Goal: Communication & Community: Answer question/provide support

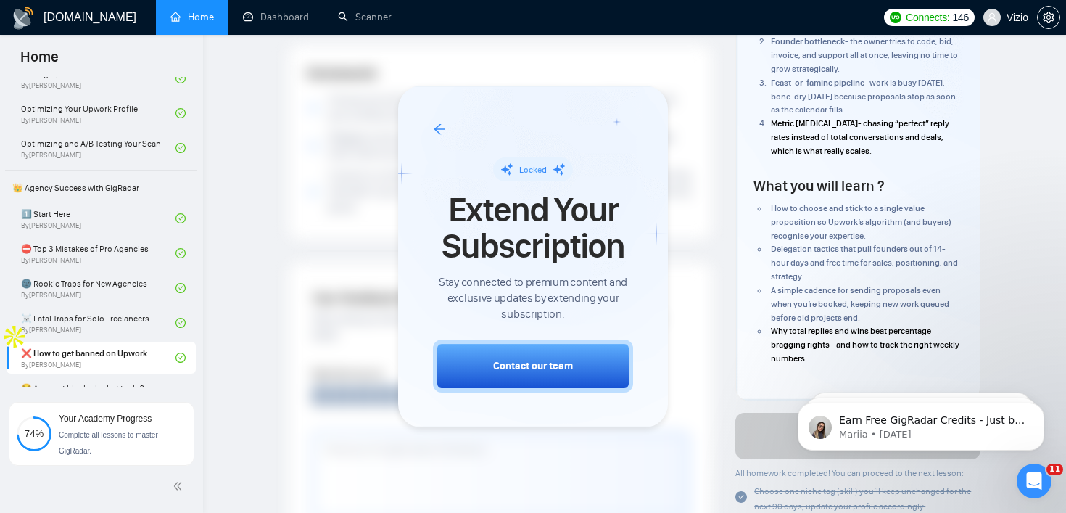
click at [1051, 18] on div at bounding box center [533, 256] width 1066 height 513
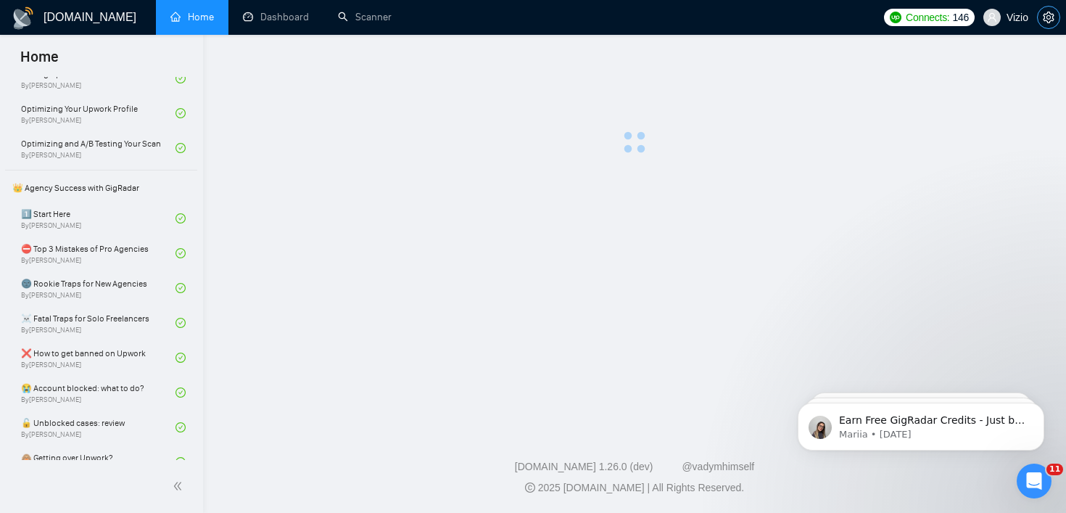
click at [1047, 19] on icon "setting" at bounding box center [1049, 18] width 12 height 12
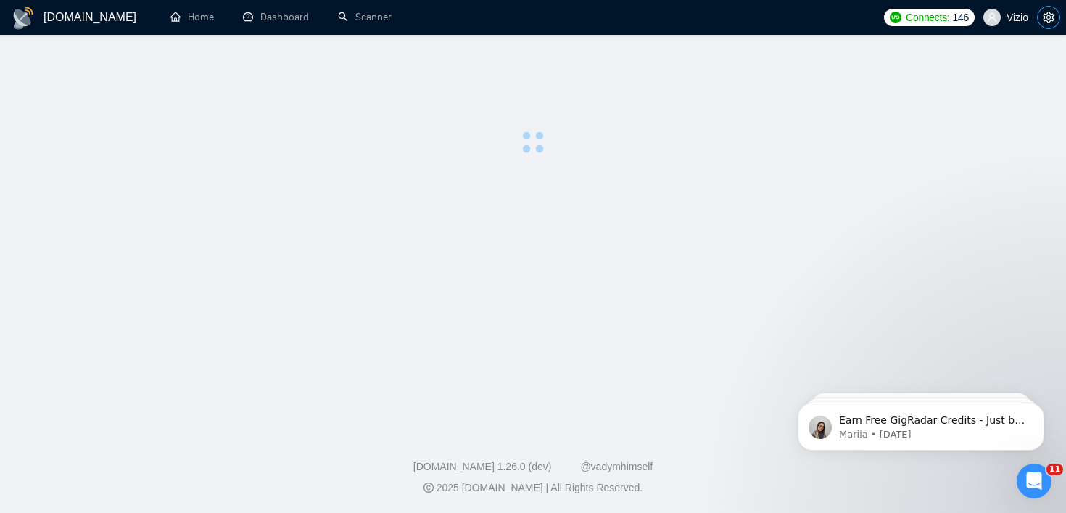
click at [1046, 17] on icon "setting" at bounding box center [1049, 18] width 12 height 12
click at [809, 12] on ul "Home Dashboard Scanner" at bounding box center [514, 17] width 726 height 35
click at [1044, 19] on icon "setting" at bounding box center [1049, 18] width 12 height 12
click at [1055, 20] on span "setting" at bounding box center [1049, 18] width 22 height 12
click at [249, 12] on link "Dashboard" at bounding box center [276, 17] width 66 height 12
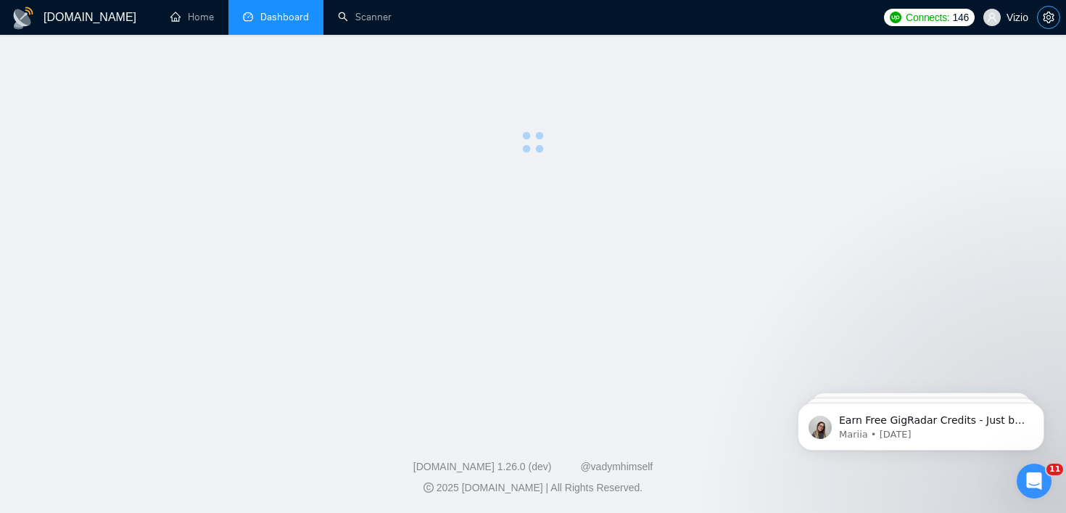
click at [1042, 25] on button "button" at bounding box center [1048, 17] width 23 height 23
click at [655, 23] on ul "Home Dashboard Scanner" at bounding box center [514, 17] width 726 height 35
click at [580, 22] on ul "Home Dashboard Scanner" at bounding box center [514, 17] width 726 height 35
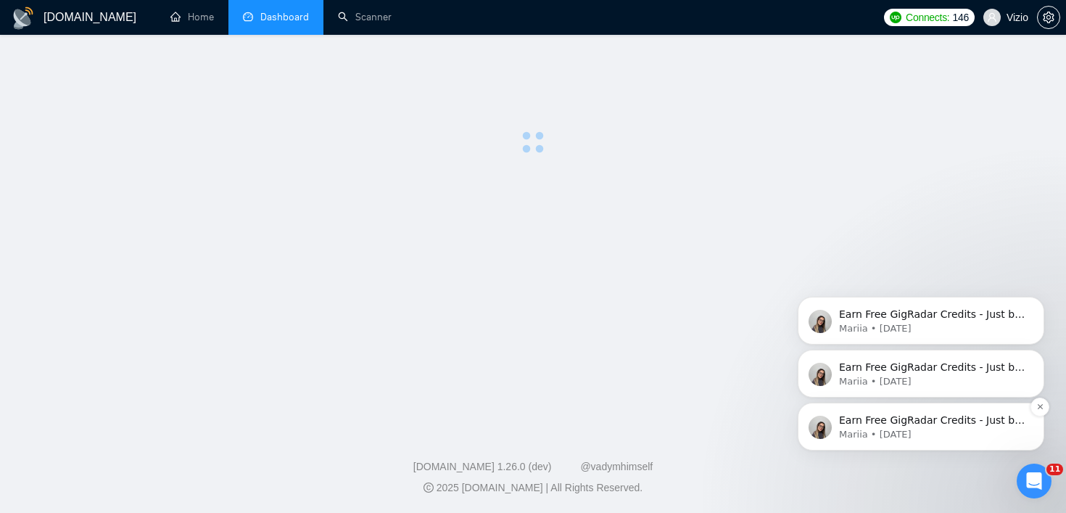
click at [929, 428] on p "Mariia • [DATE]" at bounding box center [932, 434] width 187 height 13
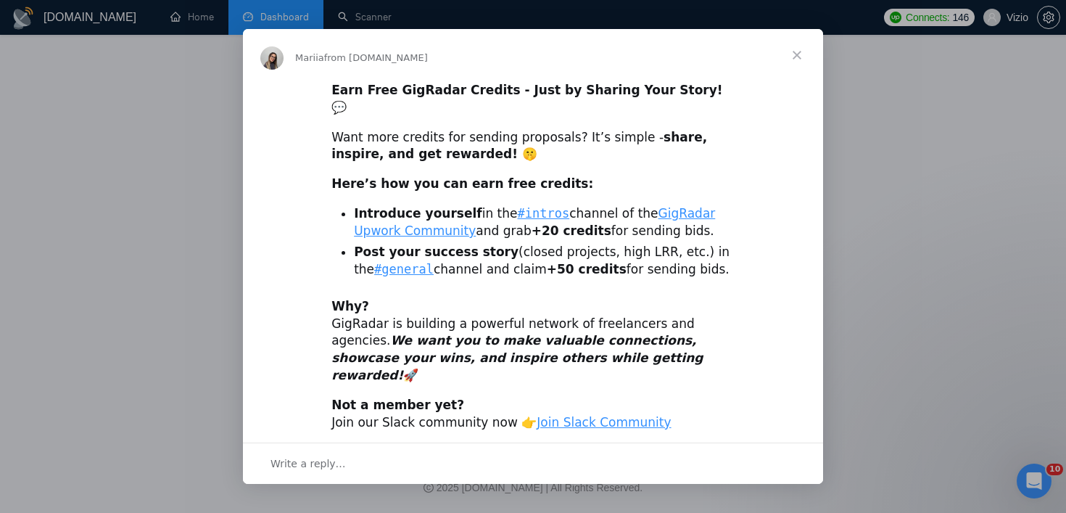
click at [782, 62] on span "Close" at bounding box center [797, 55] width 52 height 52
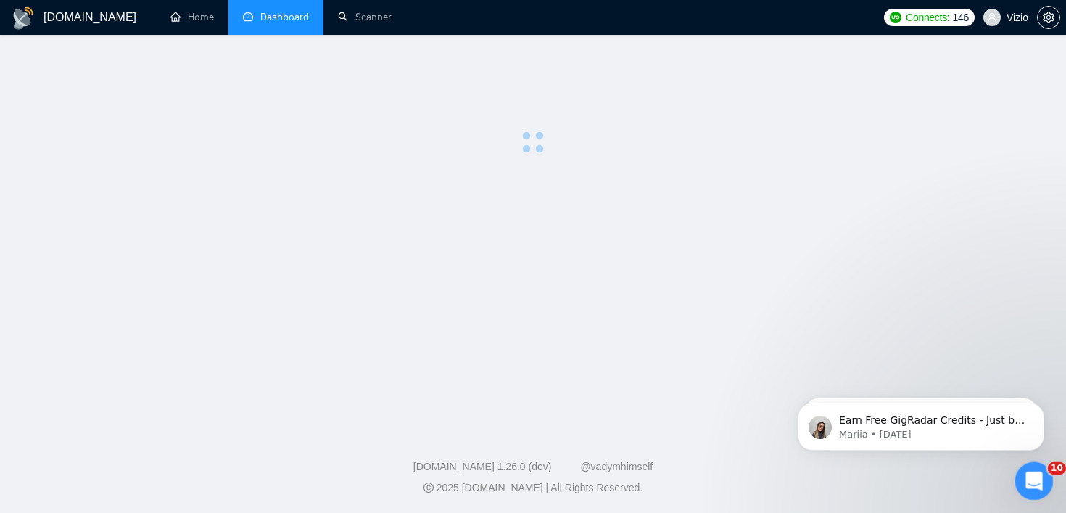
click at [1034, 490] on icon "Open Intercom Messenger" at bounding box center [1032, 479] width 24 height 24
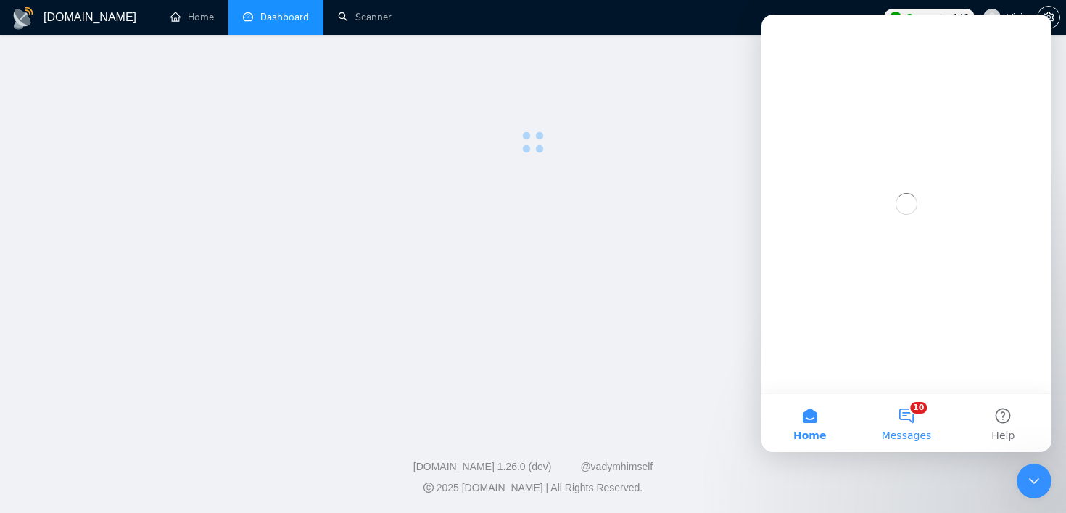
click at [912, 410] on button "10 Messages" at bounding box center [906, 423] width 96 height 58
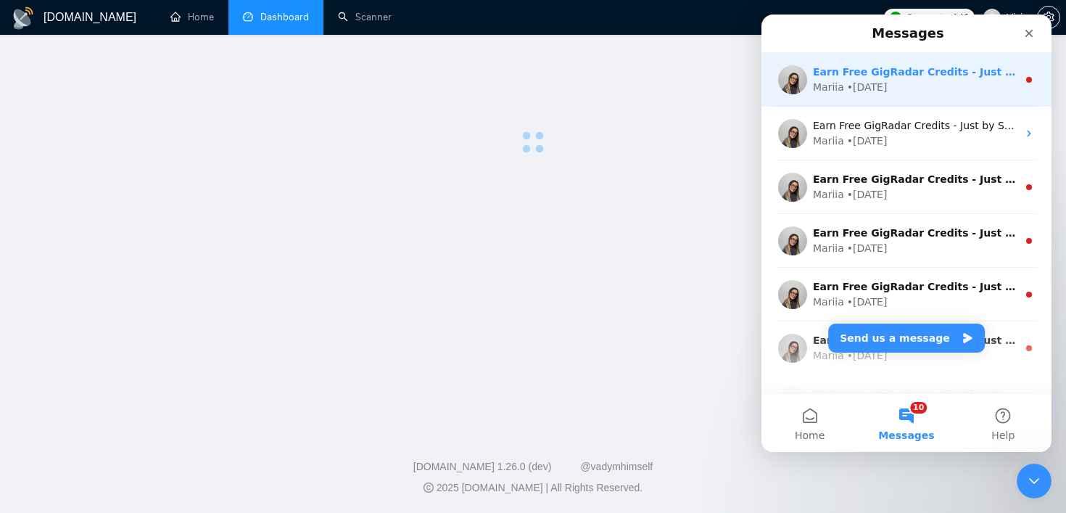
click at [869, 86] on div "• [DATE]" at bounding box center [867, 87] width 41 height 15
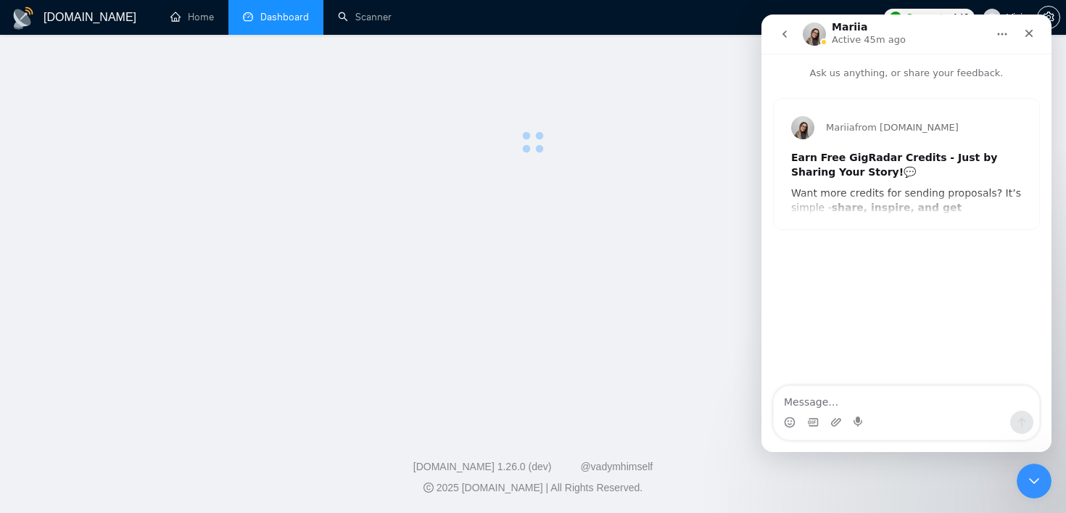
click at [780, 25] on button "go back" at bounding box center [785, 34] width 28 height 28
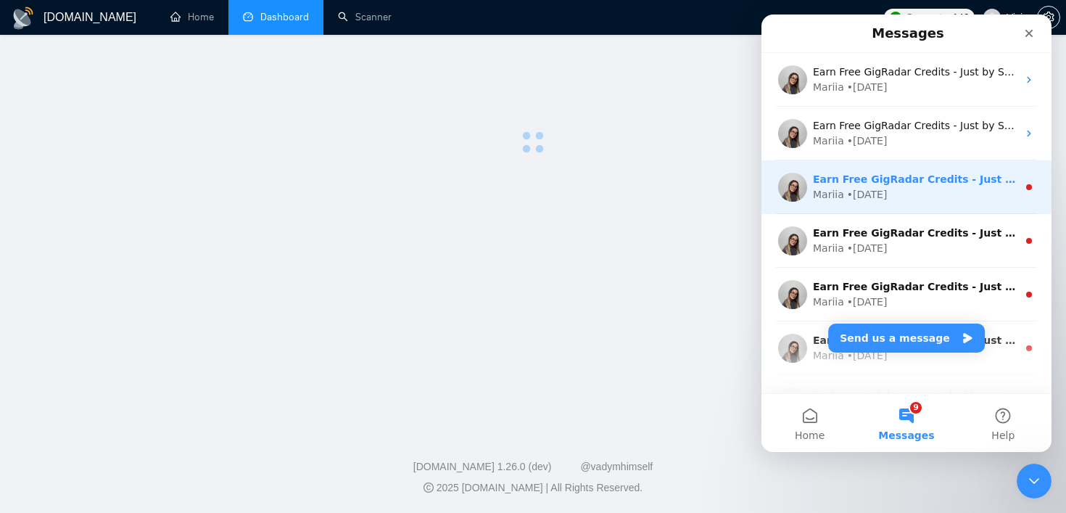
click at [900, 197] on div "Mariia • [DATE]" at bounding box center [915, 194] width 205 height 15
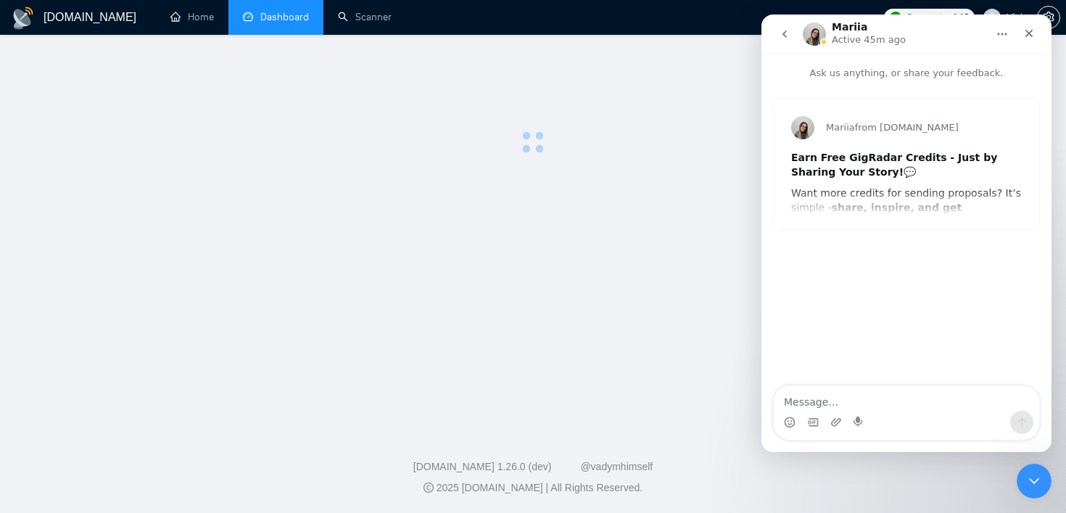
click at [787, 35] on icon "go back" at bounding box center [785, 34] width 12 height 12
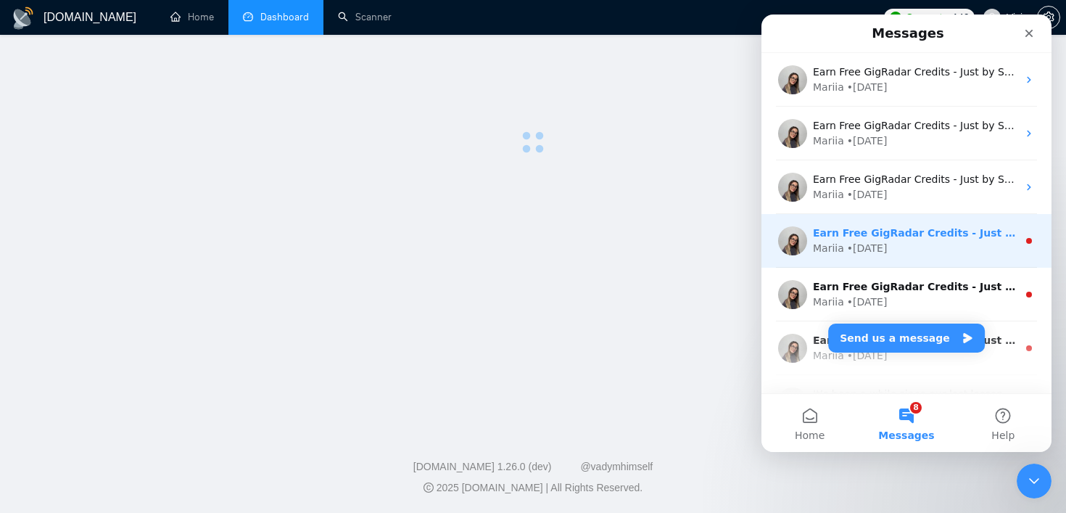
click at [895, 257] on div "Earn Free GigRadar Credits - Just by Sharing Your Story! 💬 Want more credits fo…" at bounding box center [907, 241] width 290 height 54
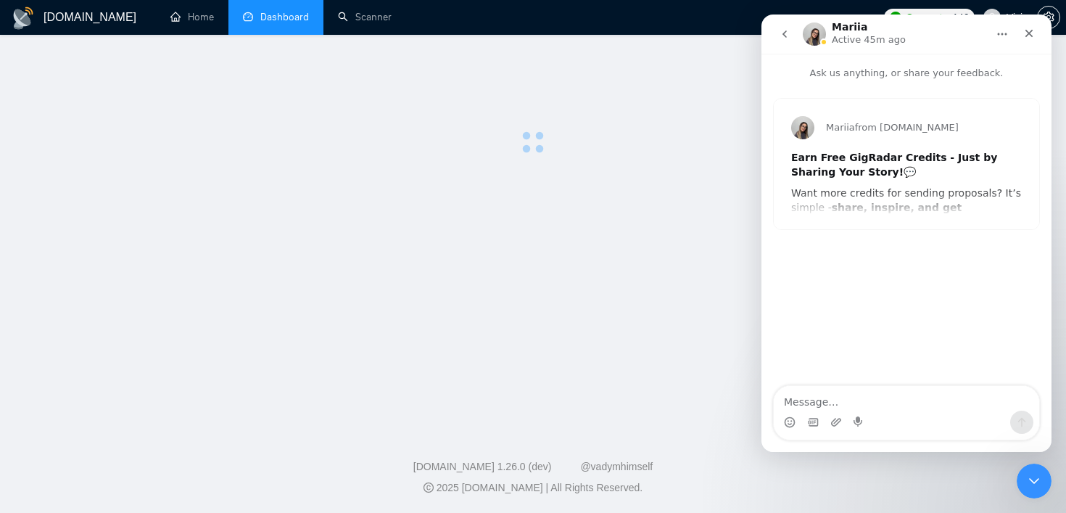
click at [779, 41] on button "go back" at bounding box center [785, 34] width 28 height 28
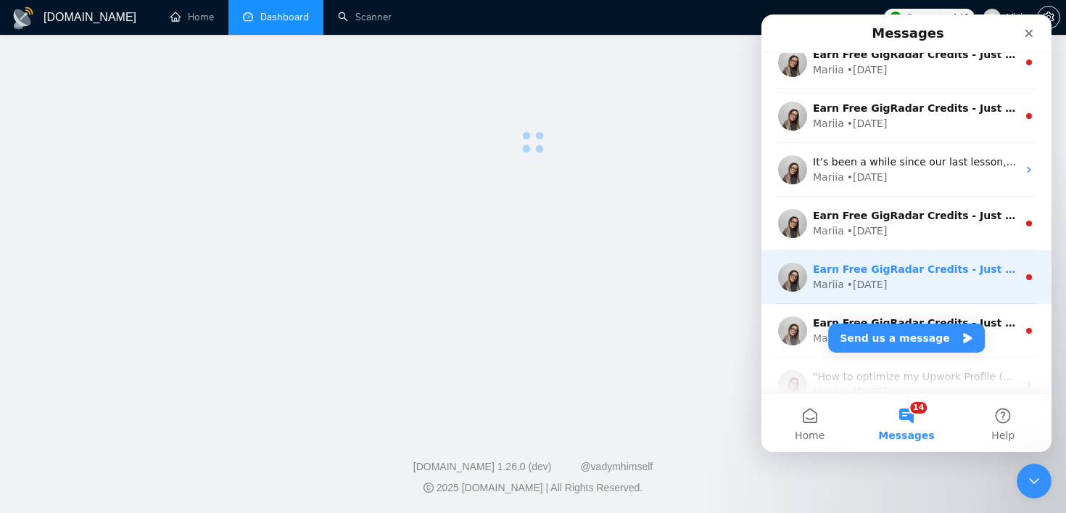
scroll to position [279, 0]
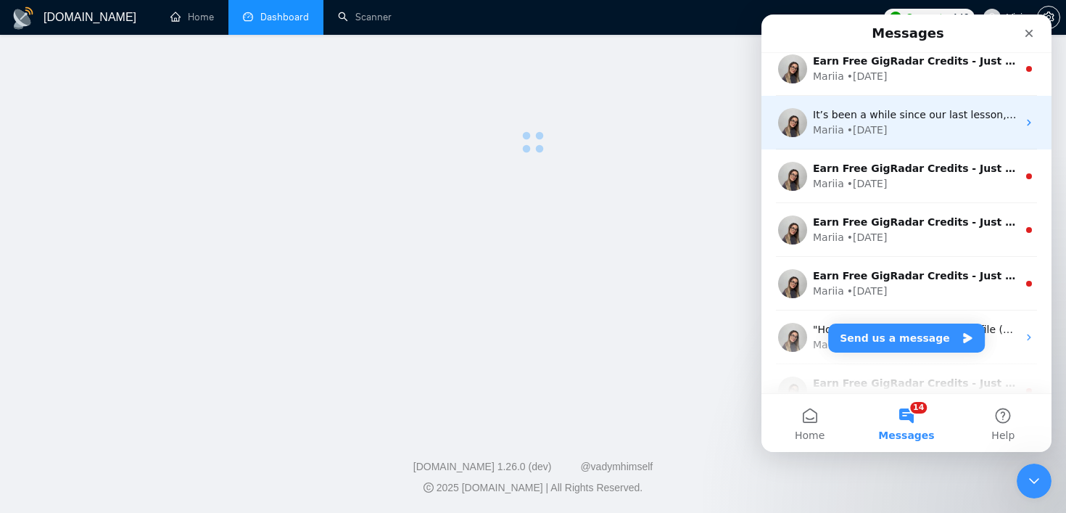
click at [913, 128] on div "Mariia • [DATE]" at bounding box center [915, 130] width 205 height 15
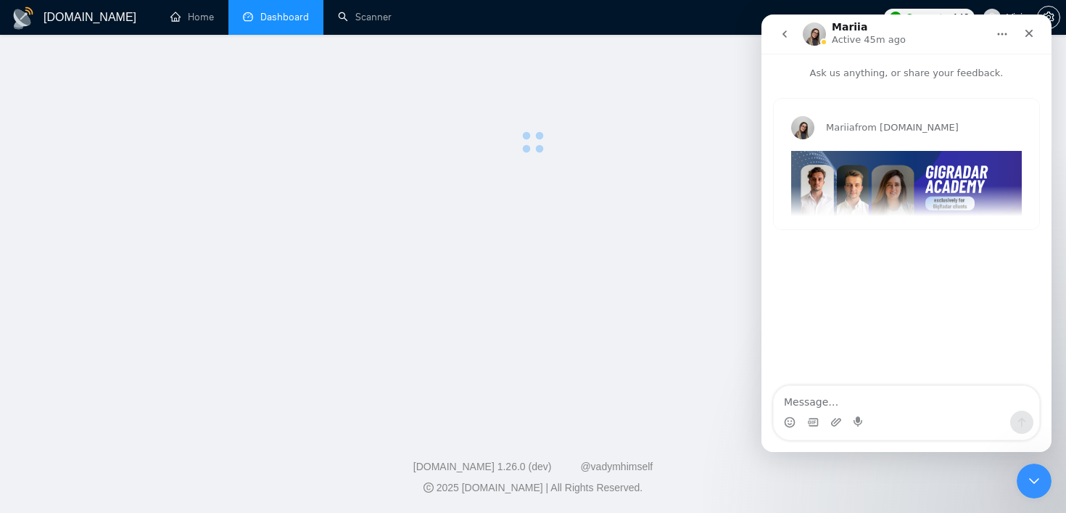
click at [775, 40] on button "go back" at bounding box center [785, 34] width 28 height 28
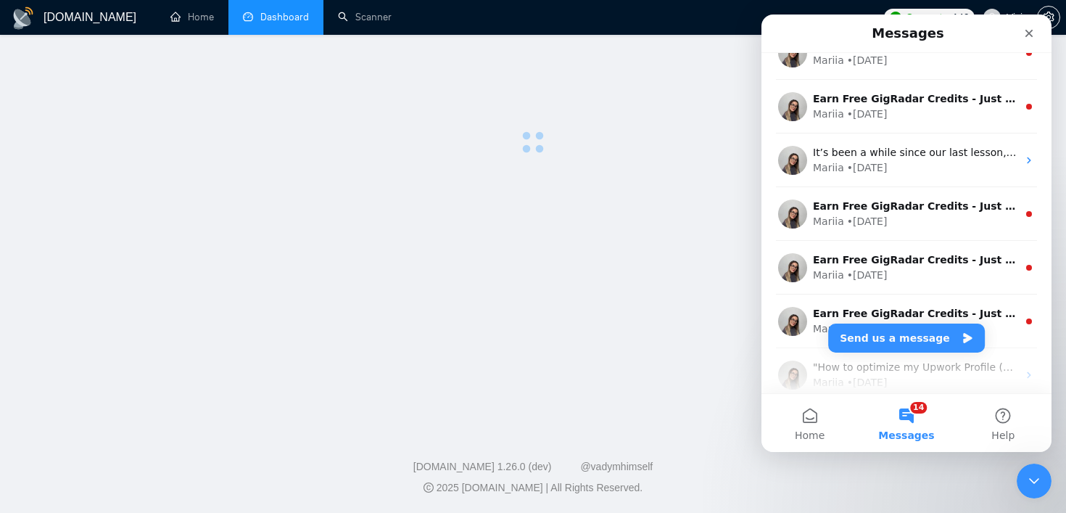
scroll to position [0, 0]
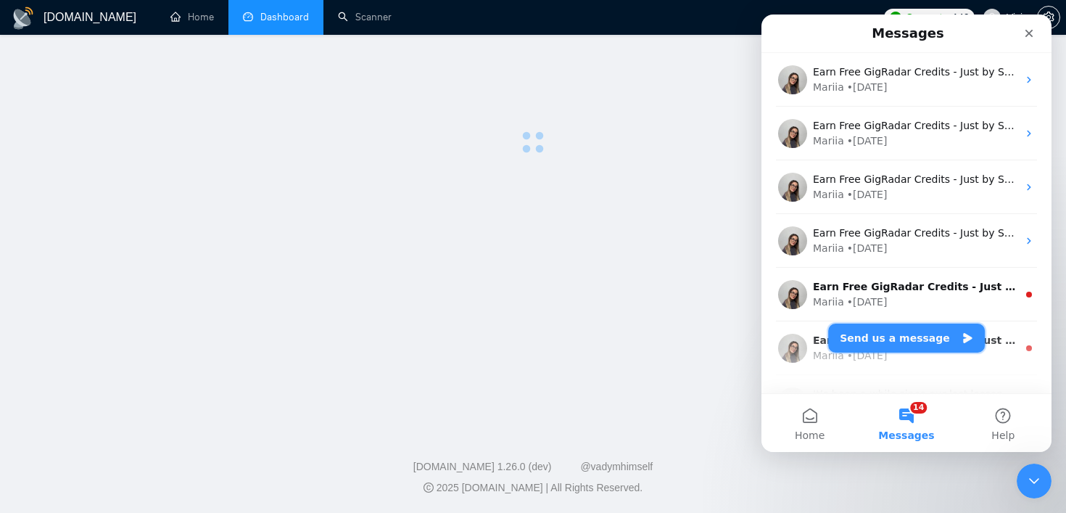
click at [897, 342] on button "Send us a message" at bounding box center [906, 337] width 157 height 29
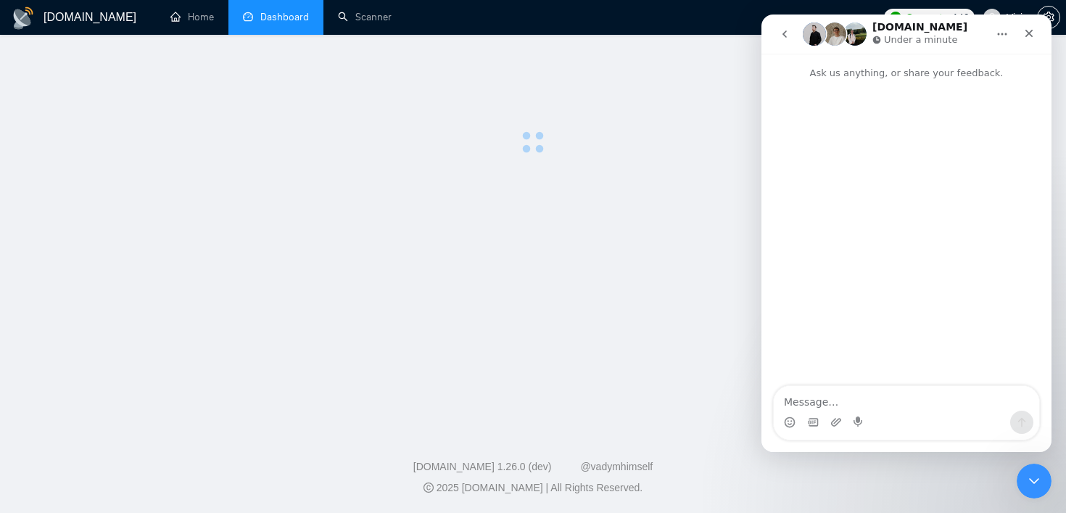
click at [844, 397] on textarea "Message…" at bounding box center [906, 398] width 265 height 25
click at [1021, 28] on div "Close" at bounding box center [1029, 33] width 26 height 26
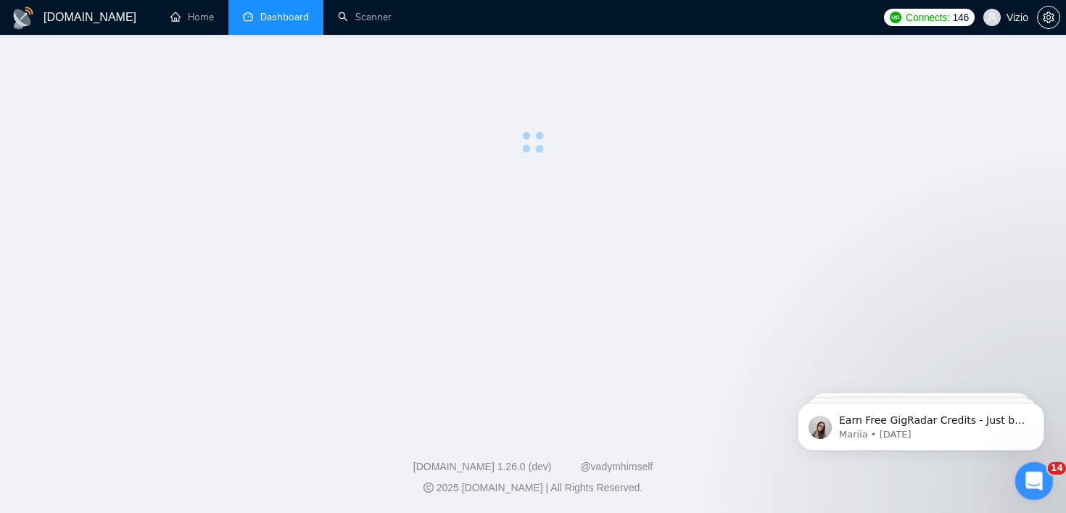
click at [1036, 485] on icon "Open Intercom Messenger" at bounding box center [1032, 479] width 24 height 24
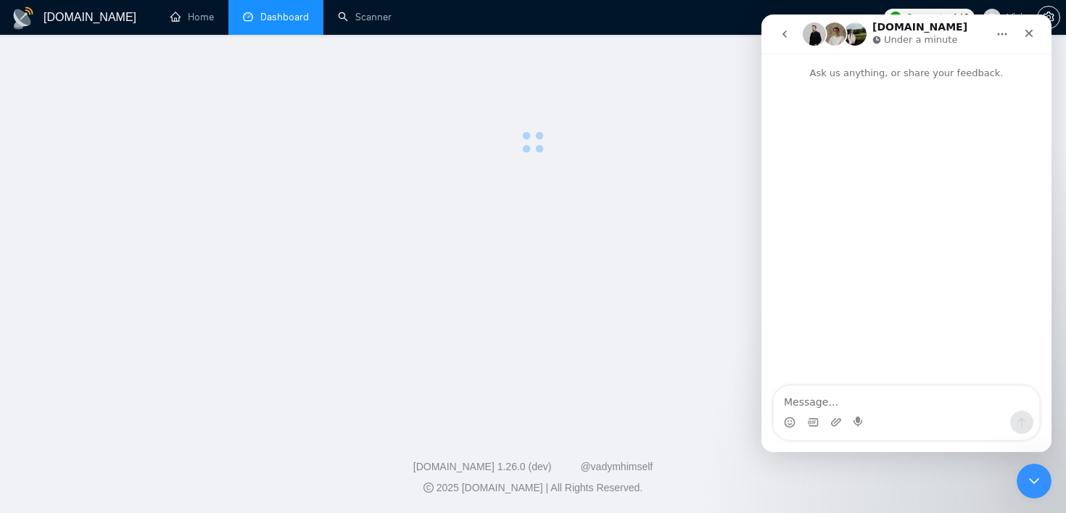
click at [813, 393] on textarea "Message…" at bounding box center [906, 398] width 265 height 25
click at [833, 405] on textarea "Message…" at bounding box center [906, 398] width 265 height 25
paste textarea "Hello, We stopped using Gigradar, but I believe your data is more accurate and …"
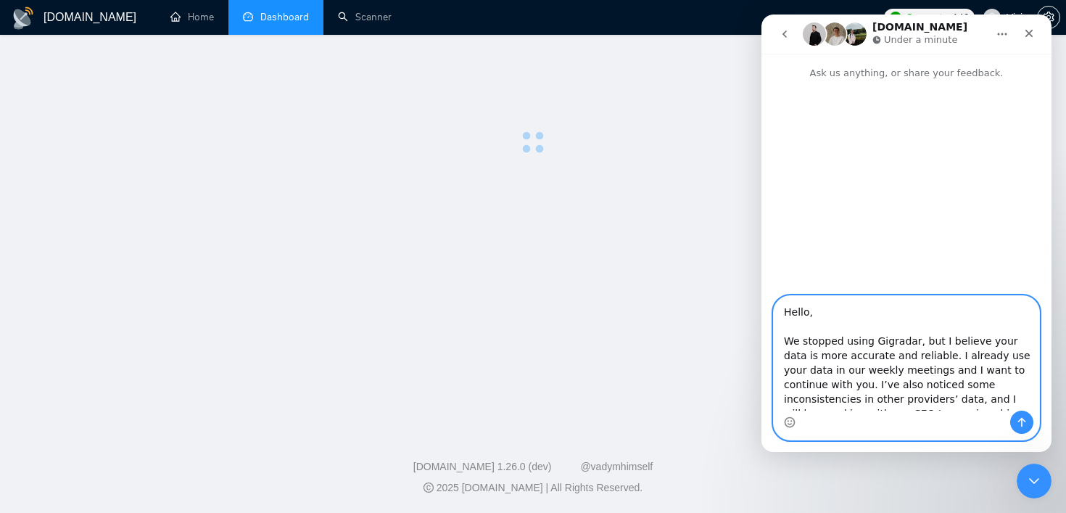
scroll to position [110, 0]
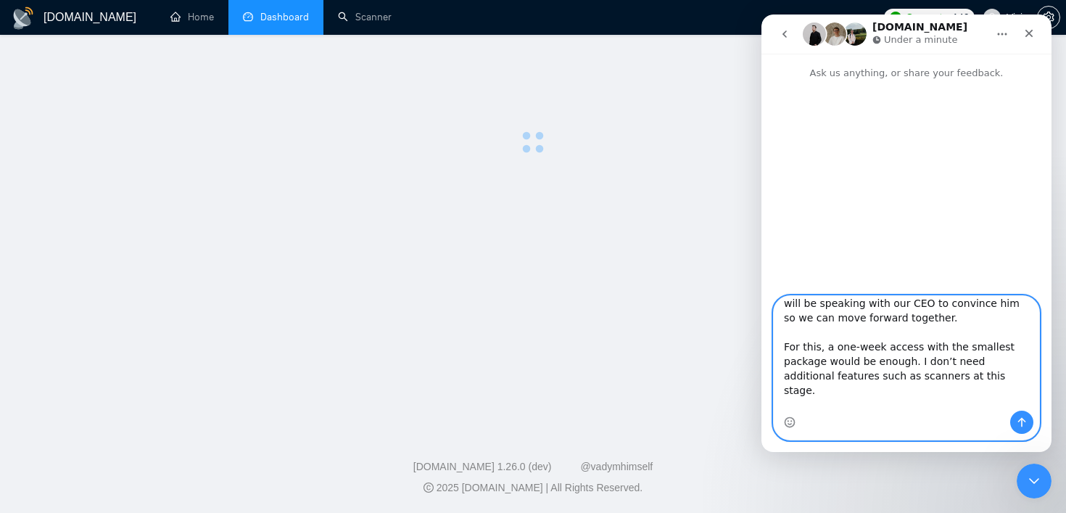
type textarea "Hello, We stopped using Gigradar, but I believe your data is more accurate and …"
click at [1020, 418] on icon "Send a message…" at bounding box center [1022, 422] width 8 height 9
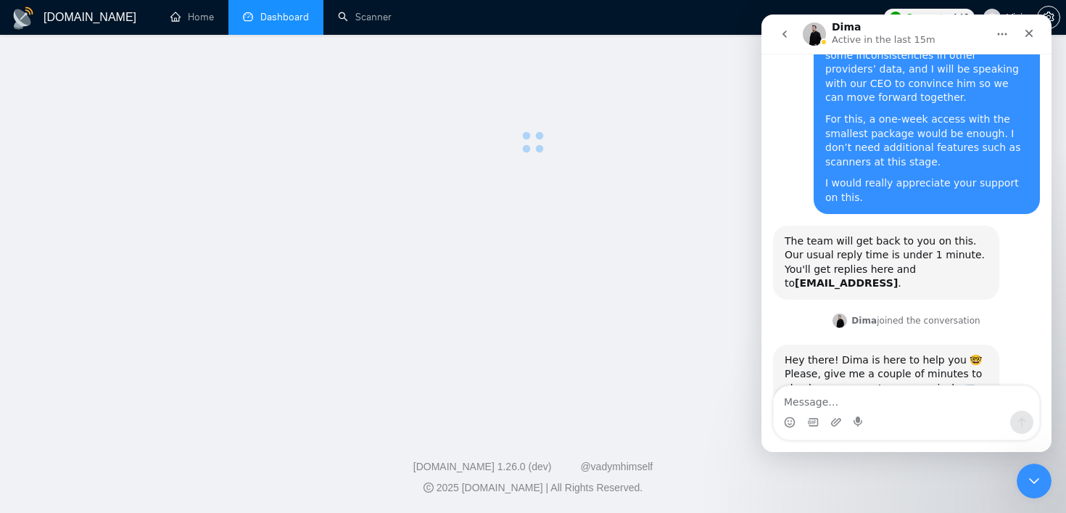
scroll to position [186, 0]
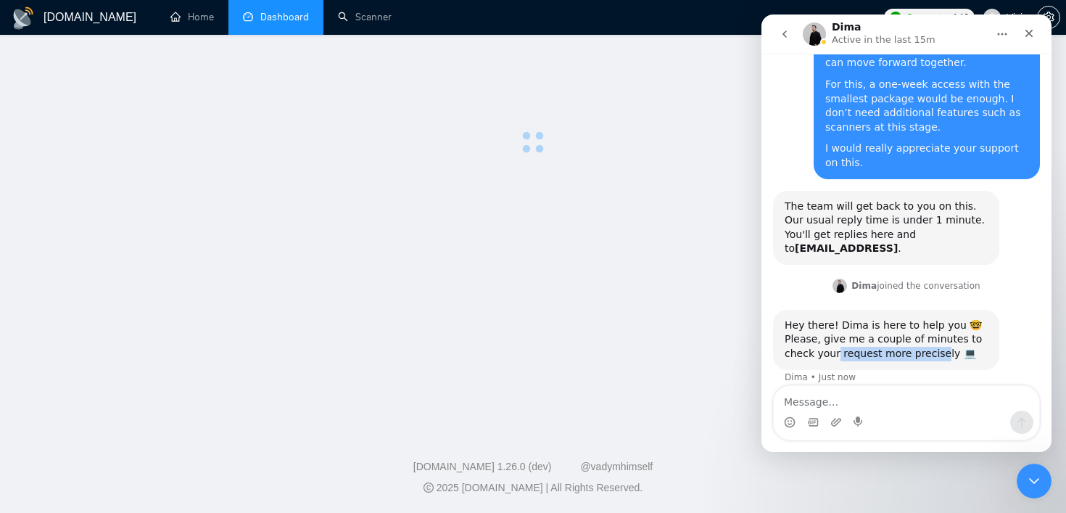
drag, startPoint x: 836, startPoint y: 341, endPoint x: 947, endPoint y: 337, distance: 111.1
click at [947, 337] on div "Please, give me a couple of minutes to check your request more precisely 💻" at bounding box center [886, 346] width 203 height 28
click at [928, 338] on div "Please, give me a couple of minutes to check your request more precisely 💻" at bounding box center [886, 346] width 203 height 28
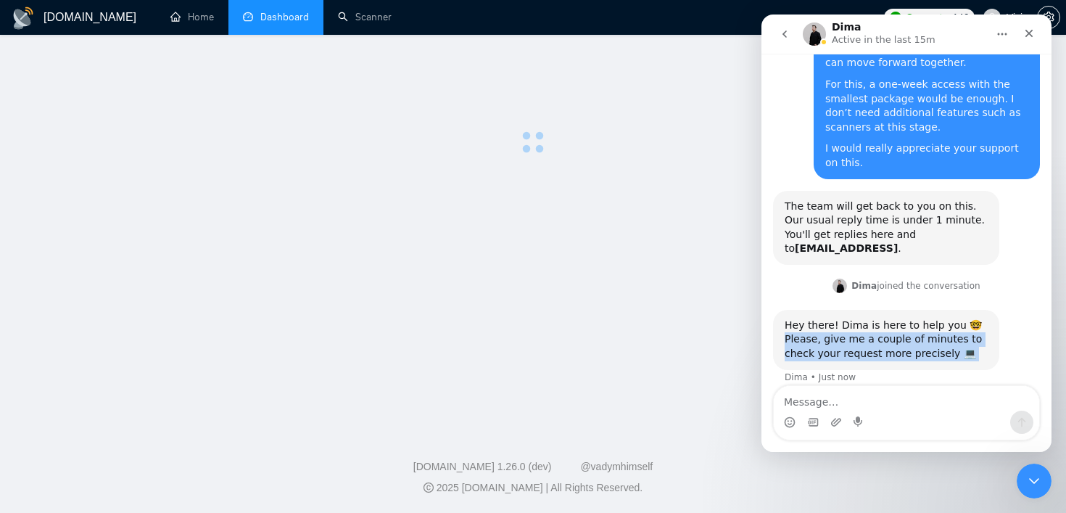
click at [928, 336] on div "Please, give me a couple of minutes to check your request more precisely 💻" at bounding box center [886, 346] width 203 height 28
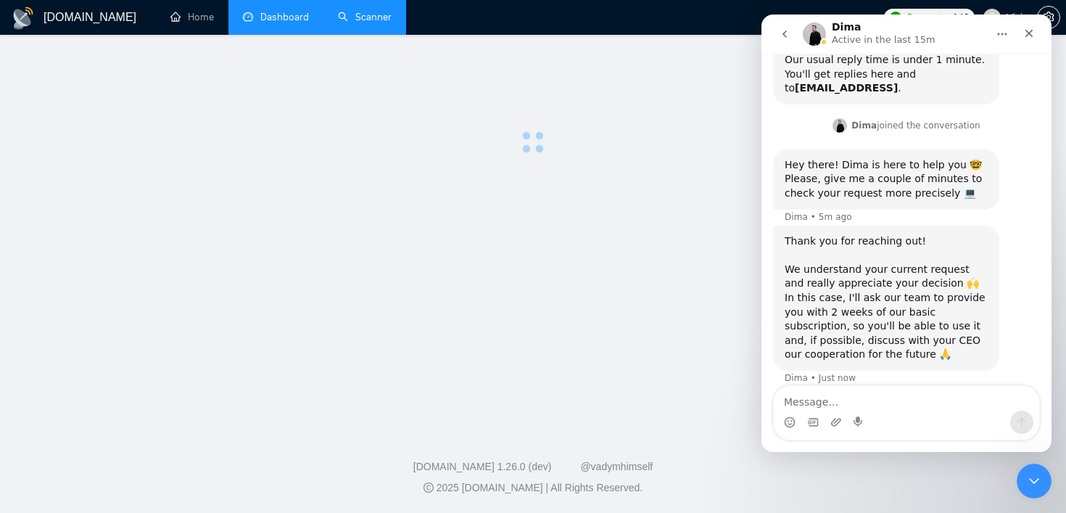
scroll to position [347, 0]
click at [811, 297] on div "Thank you for reaching out! We understand your current request and really appre…" at bounding box center [886, 298] width 203 height 128
drag, startPoint x: 804, startPoint y: 297, endPoint x: 959, endPoint y: 297, distance: 154.5
click at [957, 297] on div "Thank you for reaching out! We understand your current request and really appre…" at bounding box center [886, 298] width 203 height 128
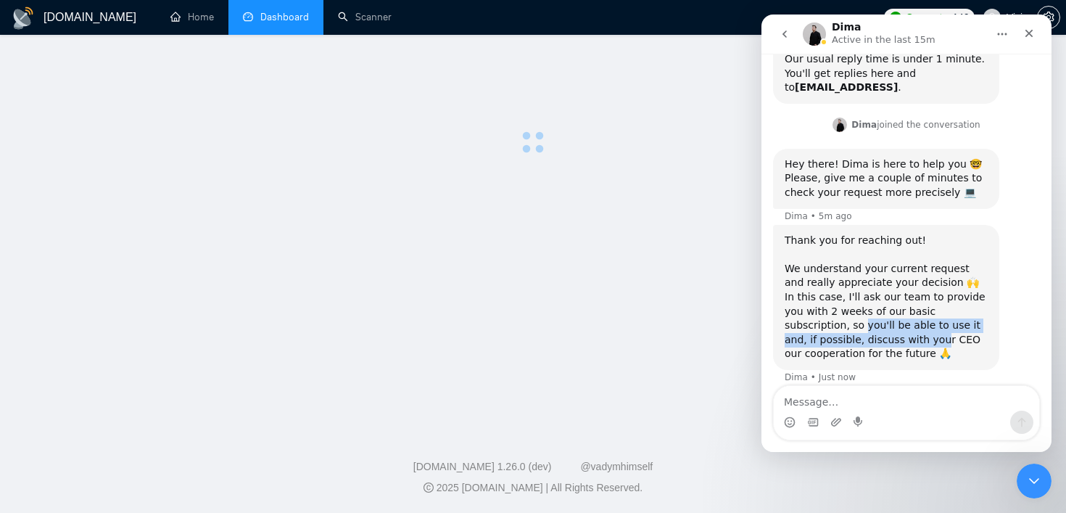
drag, startPoint x: 785, startPoint y: 310, endPoint x: 862, endPoint y: 324, distance: 78.2
click at [862, 324] on div "Thank you for reaching out! We understand your current request and really appre…" at bounding box center [886, 298] width 203 height 128
click at [831, 334] on div "Thank you for reaching out! We understand your current request and really appre…" at bounding box center [886, 298] width 203 height 128
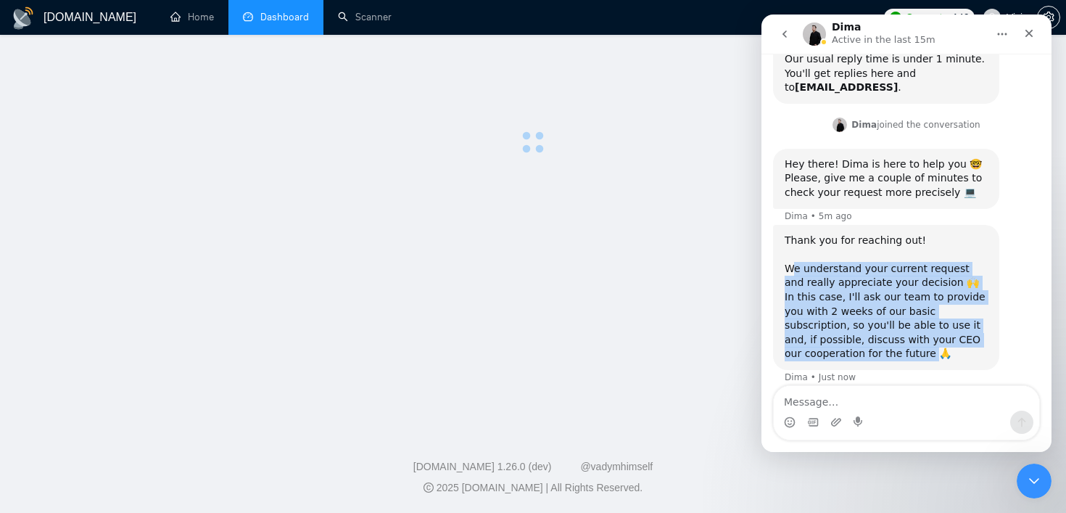
drag, startPoint x: 833, startPoint y: 342, endPoint x: 791, endPoint y: 252, distance: 99.3
click at [791, 252] on div "Thank you for reaching out! We understand your current request and really appre…" at bounding box center [886, 298] width 203 height 128
click at [812, 271] on div "Thank you for reaching out! We understand your current request and really appre…" at bounding box center [886, 298] width 203 height 128
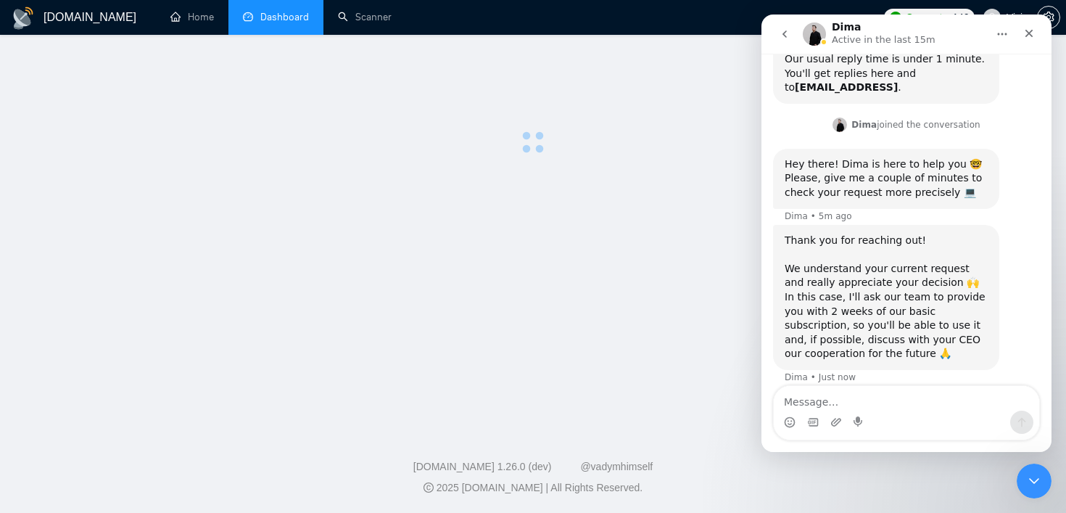
click at [822, 283] on div "Thank you for reaching out! We understand your current request and really appre…" at bounding box center [886, 298] width 203 height 128
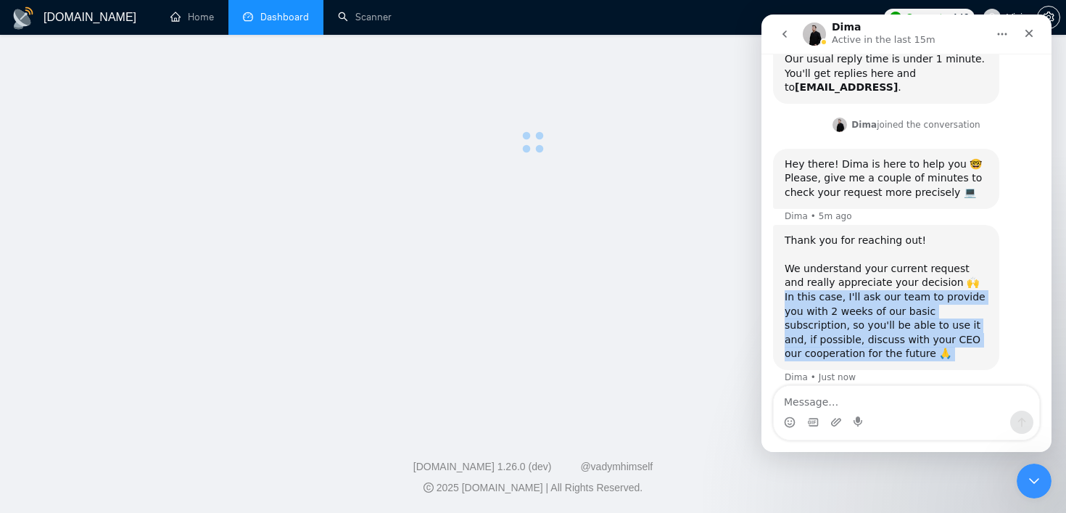
click at [822, 283] on div "Thank you for reaching out! We understand your current request and really appre…" at bounding box center [886, 298] width 203 height 128
click at [830, 339] on div "Thank you for reaching out! We understand your current request and really appre…" at bounding box center [886, 298] width 203 height 128
drag, startPoint x: 830, startPoint y: 339, endPoint x: 815, endPoint y: 286, distance: 55.3
click at [815, 286] on div "Thank you for reaching out! We understand your current request and really appre…" at bounding box center [886, 298] width 203 height 128
click at [822, 294] on div "Thank you for reaching out! We understand your current request and really appre…" at bounding box center [886, 298] width 203 height 128
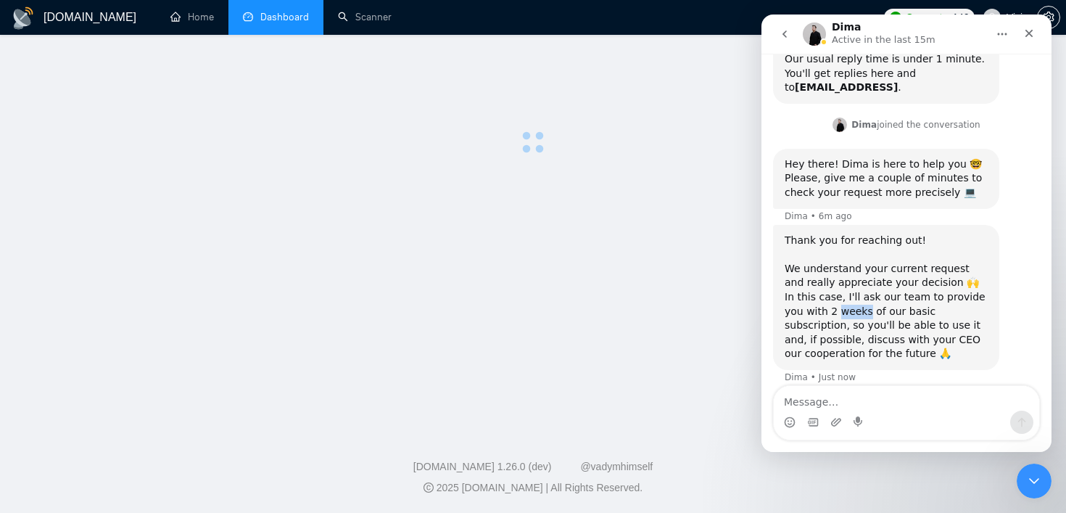
click at [822, 294] on div "Thank you for reaching out! We understand your current request and really appre…" at bounding box center [886, 298] width 203 height 128
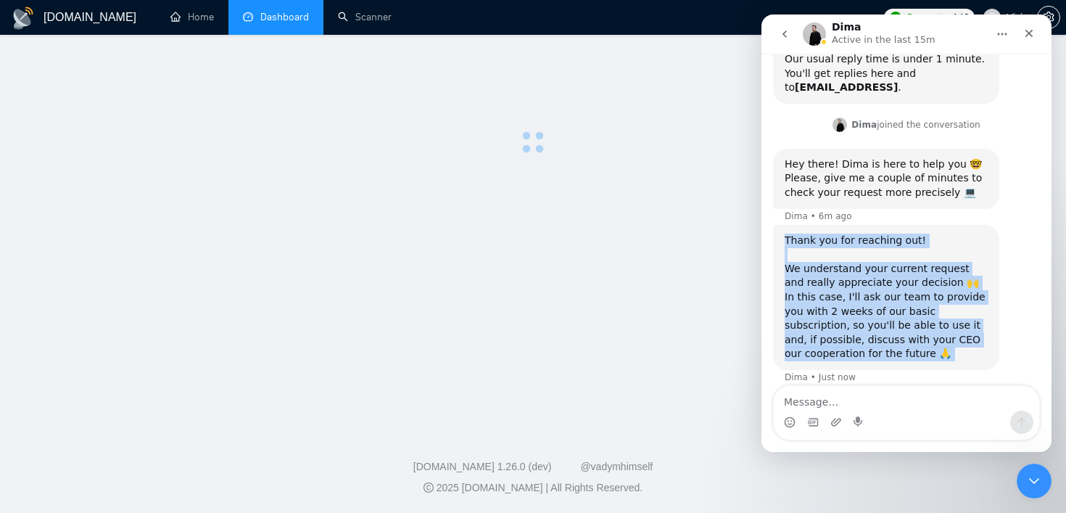
drag, startPoint x: 822, startPoint y: 294, endPoint x: 796, endPoint y: 225, distance: 74.1
click at [796, 234] on div "Thank you for reaching out! We understand your current request and really appre…" at bounding box center [886, 298] width 203 height 128
copy div "Thank you for reaching out! We understand your current request and really appre…"
click at [866, 317] on div "Thank you for reaching out! We understand your current request and really appre…" at bounding box center [886, 298] width 203 height 128
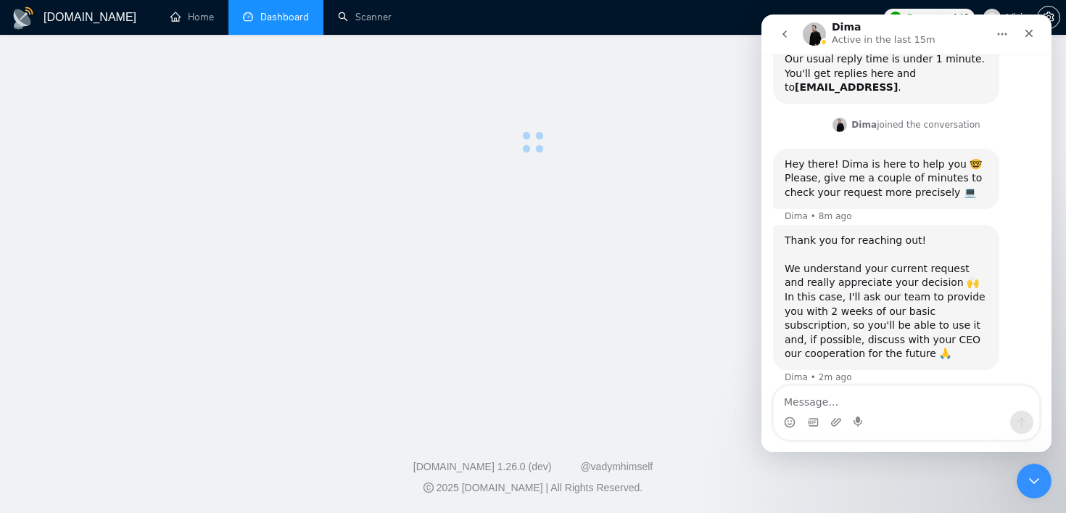
click at [865, 314] on div "Thank you for reaching out! We understand your current request and really appre…" at bounding box center [886, 298] width 203 height 128
click at [851, 392] on textarea "Message…" at bounding box center [906, 398] width 265 height 25
click at [830, 403] on textarea "Message…" at bounding box center [906, 398] width 265 height 25
paste textarea "Thank you so much for your kind support! Two weeks of basic subscription will b…"
type textarea "Thank you so much for your kind support! Two weeks of basic subscription will b…"
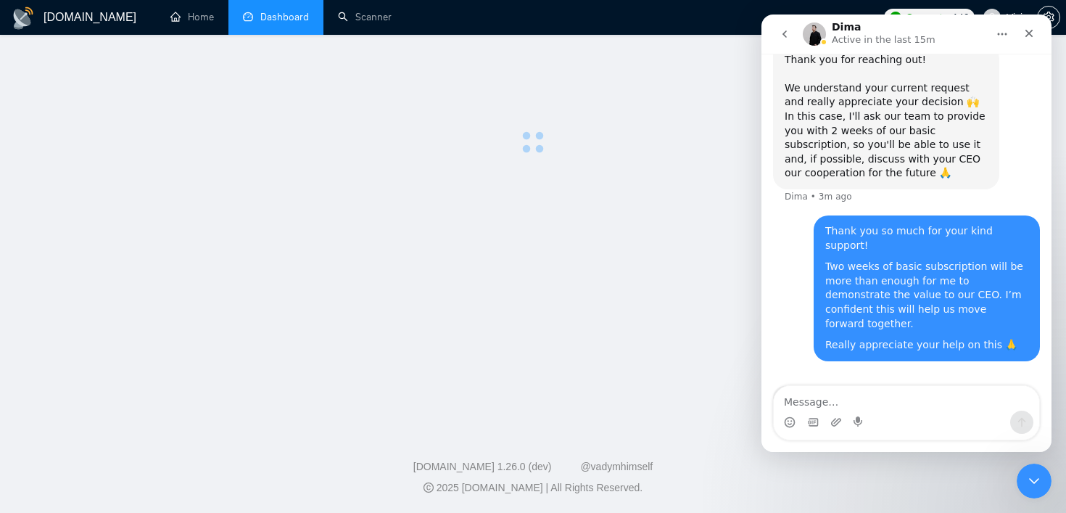
scroll to position [532, 0]
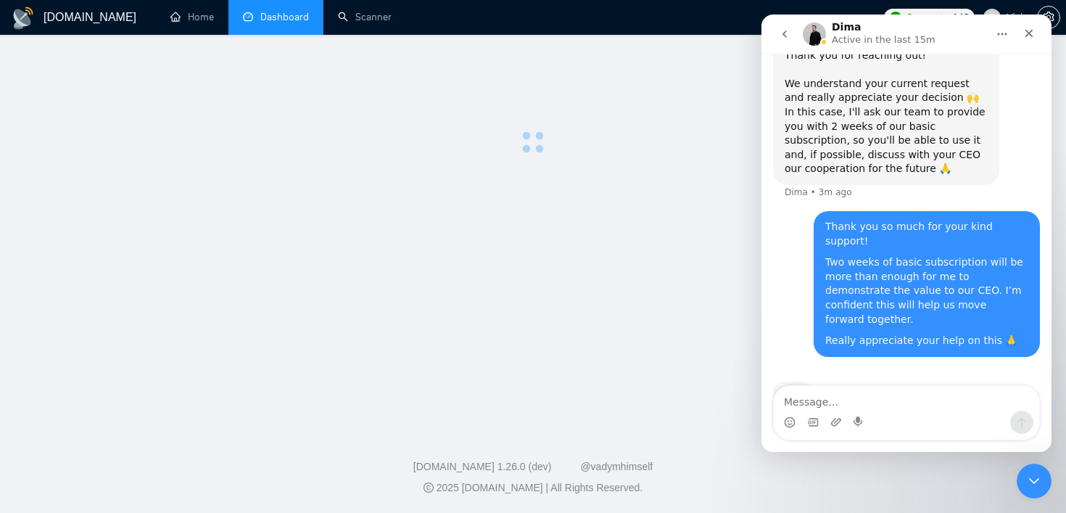
click at [816, 411] on div "Intercom messenger" at bounding box center [813, 422] width 12 height 23
click at [817, 407] on textarea "Message…" at bounding box center [906, 398] width 265 height 25
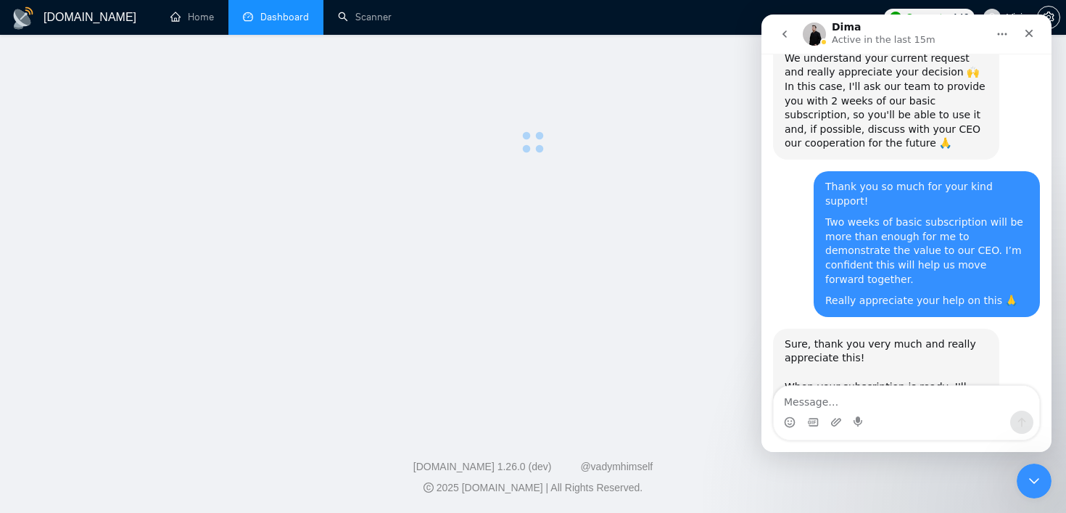
scroll to position [576, 0]
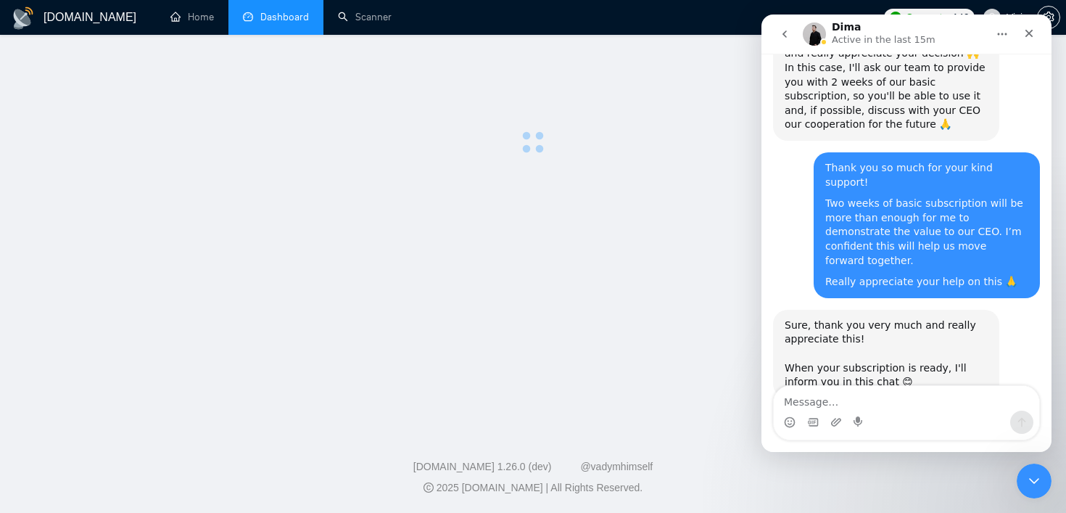
click at [817, 318] on div "Sure, thank you very much and really appreciate this! When your subscription is…" at bounding box center [886, 353] width 203 height 71
click at [855, 318] on div "Sure, thank you very much and really appreciate this! When your subscription is…" at bounding box center [886, 353] width 203 height 71
click at [836, 403] on textarea "Message…" at bounding box center [906, 398] width 265 height 25
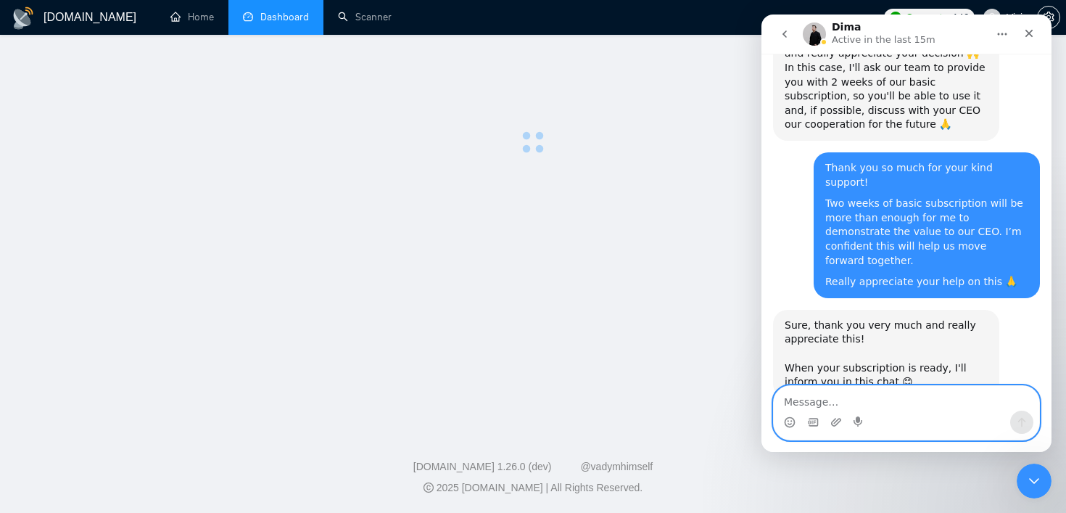
click at [823, 406] on textarea "Message…" at bounding box center [906, 398] width 265 height 25
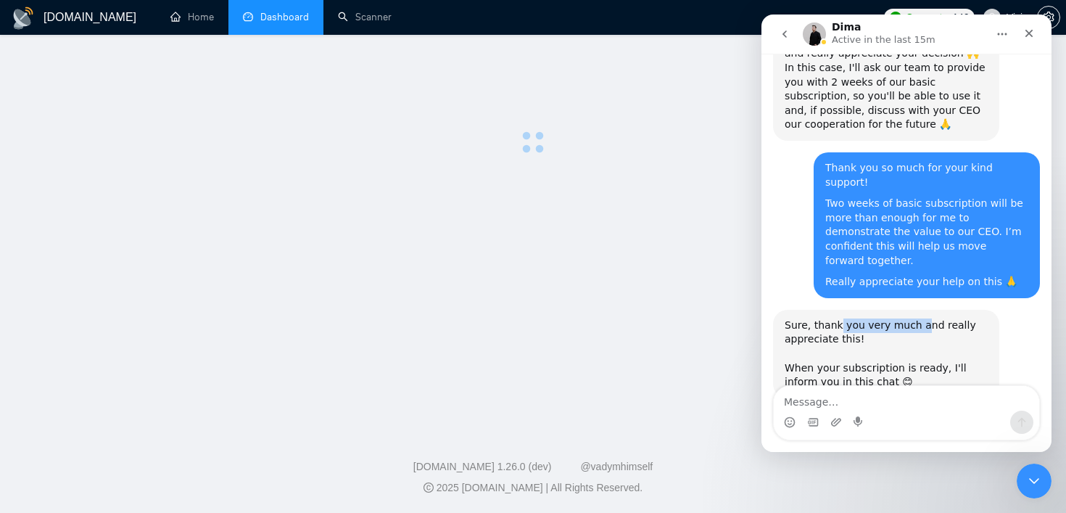
drag, startPoint x: 839, startPoint y: 285, endPoint x: 920, endPoint y: 280, distance: 80.7
click at [919, 318] on div "Sure, thank you very much and really appreciate this! When your subscription is…" at bounding box center [886, 353] width 203 height 71
click at [923, 318] on div "Sure, thank you very much and really appreciate this! When your subscription is…" at bounding box center [886, 353] width 203 height 71
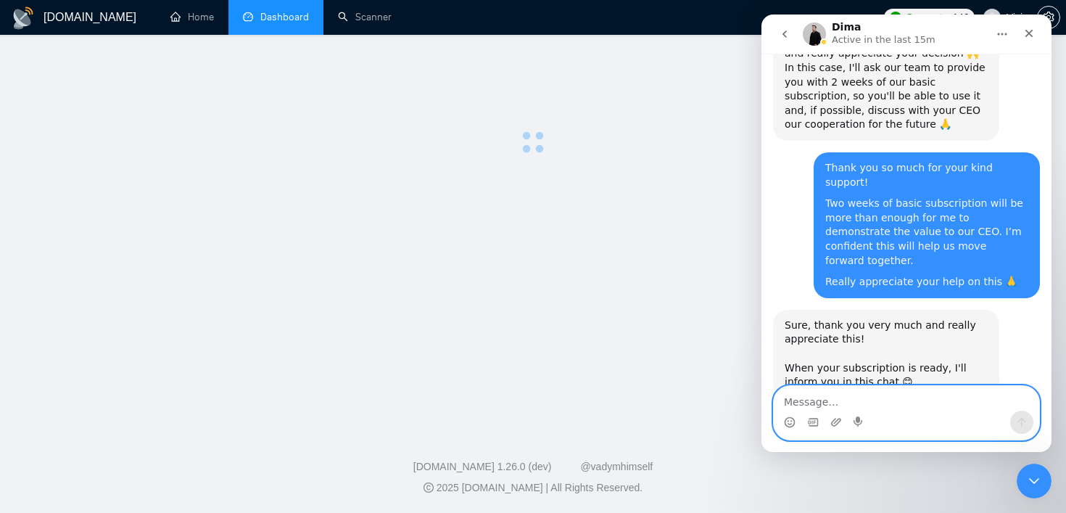
click at [817, 405] on textarea "Message…" at bounding box center [906, 398] width 265 height 25
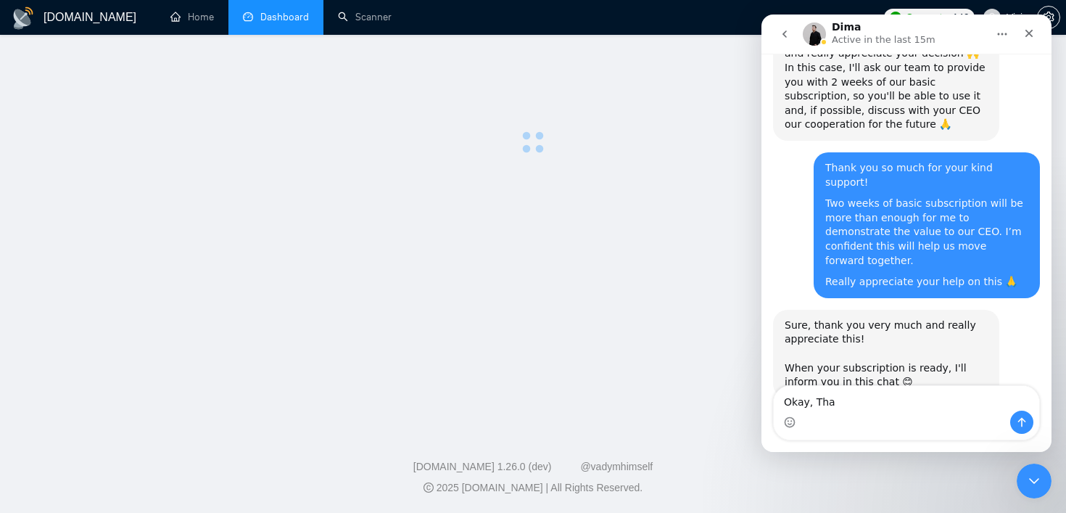
click at [819, 335] on div "Sure, thank you very much and really appreciate this! When your subscription is…" at bounding box center [886, 353] width 203 height 71
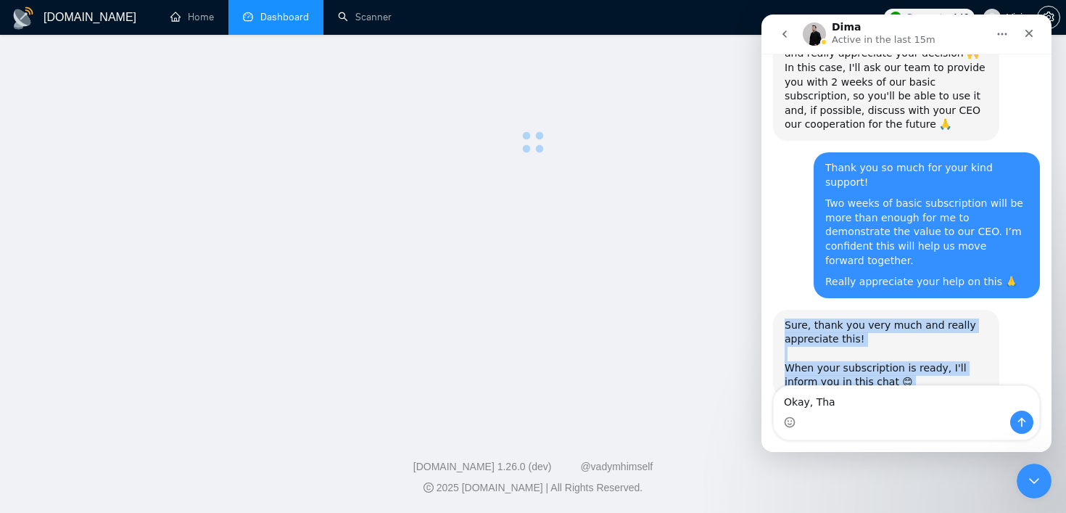
drag, startPoint x: 819, startPoint y: 335, endPoint x: 788, endPoint y: 292, distance: 52.5
click at [788, 318] on div "Sure, thank you very much and really appreciate this! When your subscription is…" at bounding box center [886, 353] width 203 height 71
copy div "Sure, thank you very much and really appreciate this! When your subscription is…"
click at [827, 408] on textarea "Okay, Tha" at bounding box center [906, 398] width 265 height 25
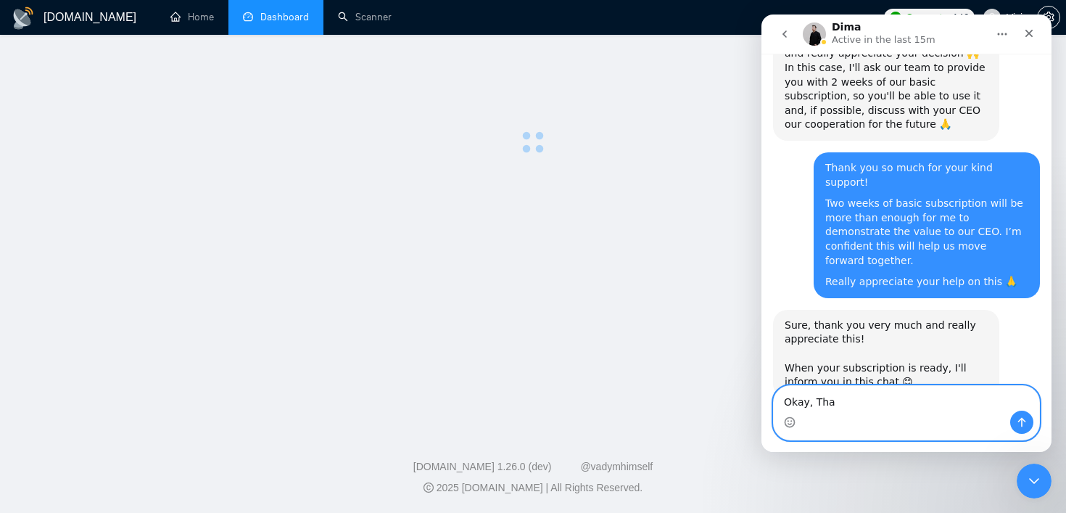
click at [827, 408] on textarea "Okay, Tha" at bounding box center [906, 398] width 265 height 25
paste textarea "Perfect, thank you! I’ll be waiting for your update here. 😊"
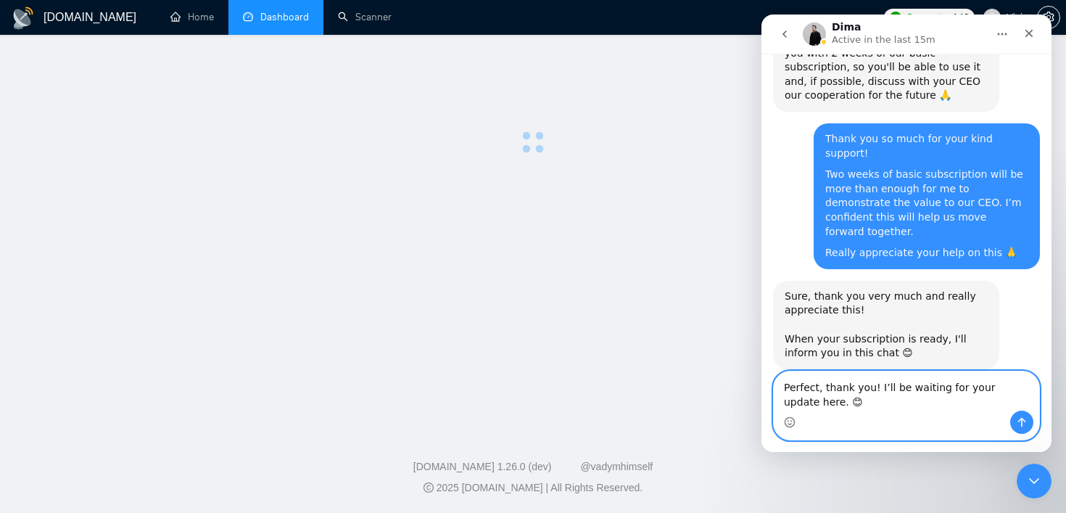
click at [885, 397] on textarea "Perfect, thank you! I’ll be waiting for your update here. 😊" at bounding box center [906, 390] width 265 height 39
type textarea "Perfect, thank you! I’ll be waiting for your update here. 😊"
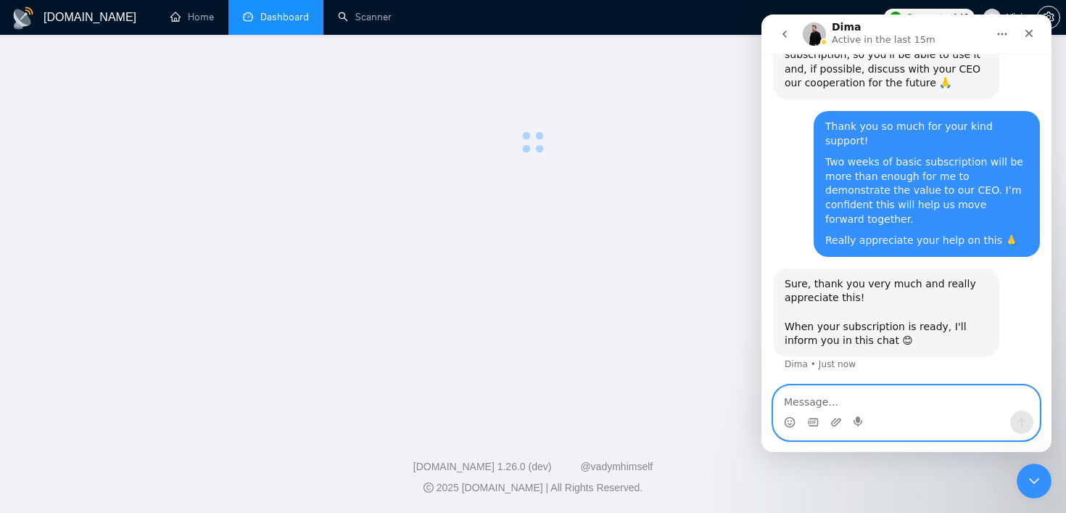
scroll to position [633, 0]
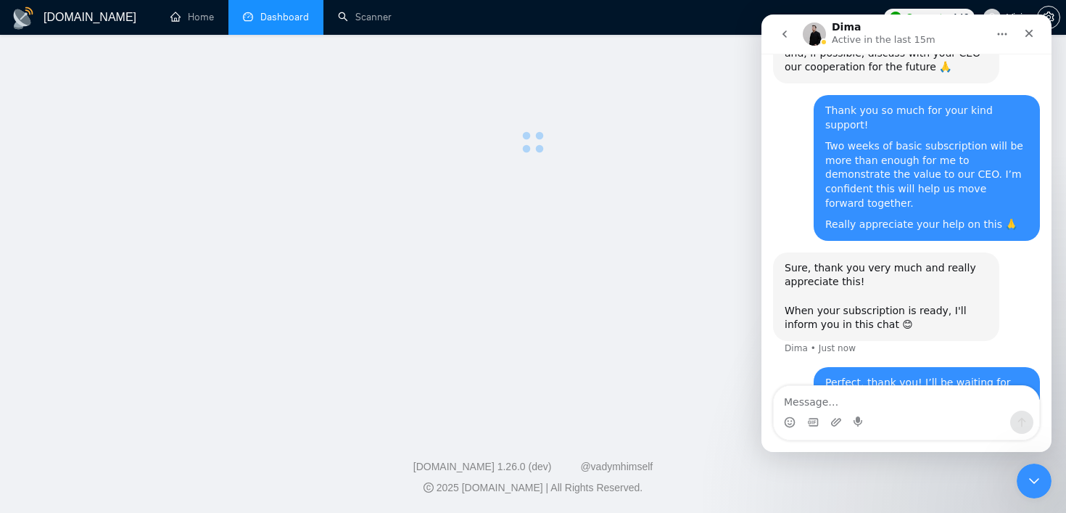
click at [875, 376] on div "Perfect, thank you! I’ll be waiting for your update here. 😊" at bounding box center [926, 390] width 203 height 28
click at [888, 376] on div "Perfect, thank you! I’ll be waiting for your update here. 😊" at bounding box center [926, 390] width 203 height 28
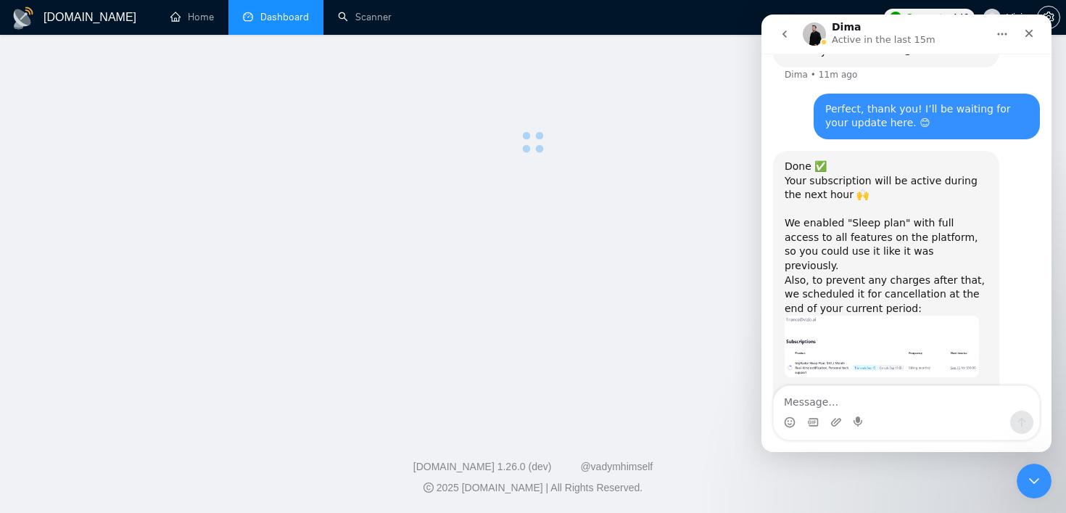
scroll to position [896, 0]
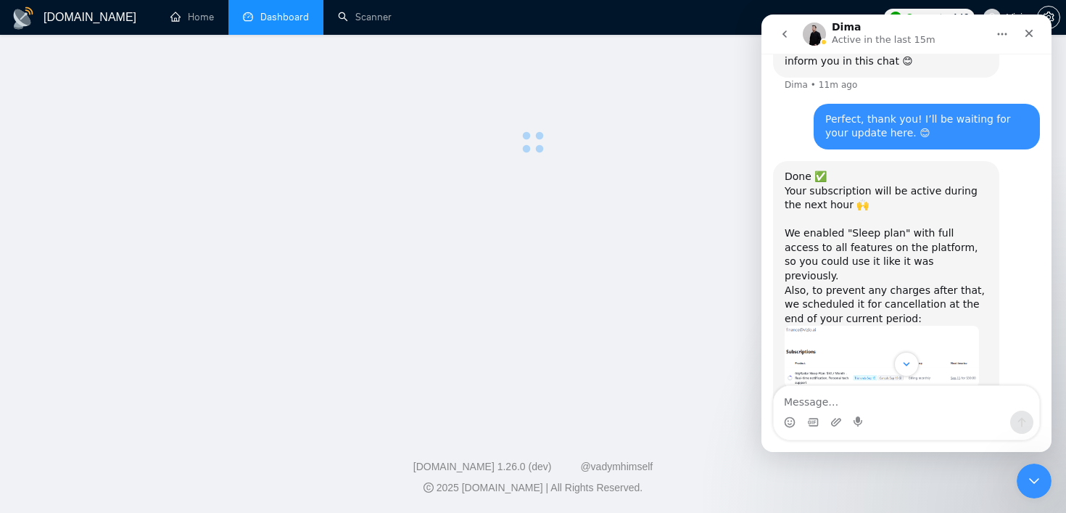
click at [795, 236] on div "Done ✅ Your subscription will be active during the next hour 🙌 ​ We enabled "Sl…" at bounding box center [886, 248] width 203 height 157
drag, startPoint x: 795, startPoint y: 236, endPoint x: 874, endPoint y: 252, distance: 80.7
click at [875, 253] on div "Done ✅ Your subscription will be active during the next hour 🙌 ​ We enabled "Sl…" at bounding box center [886, 248] width 203 height 157
click at [874, 252] on div "Done ✅ Your subscription will be active during the next hour 🙌 ​ We enabled "Sl…" at bounding box center [886, 248] width 203 height 157
drag, startPoint x: 809, startPoint y: 235, endPoint x: 926, endPoint y: 234, distance: 117.5
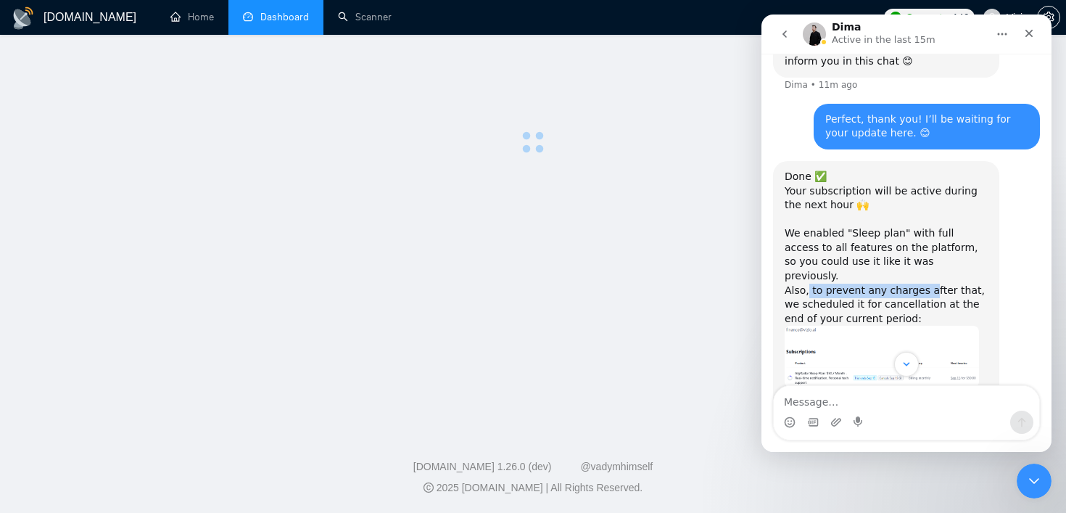
click at [926, 234] on div "Done ✅ Your subscription will be active during the next hour 🙌 ​ We enabled "Sl…" at bounding box center [886, 248] width 203 height 157
drag, startPoint x: 836, startPoint y: 249, endPoint x: 916, endPoint y: 249, distance: 79.8
click at [915, 249] on div "Done ✅ Your subscription will be active during the next hour 🙌 ​ We enabled "Sl…" at bounding box center [886, 248] width 203 height 157
click at [916, 249] on div "Done ✅ Your subscription will be active during the next hour 🙌 ​ We enabled "Sl…" at bounding box center [886, 248] width 203 height 157
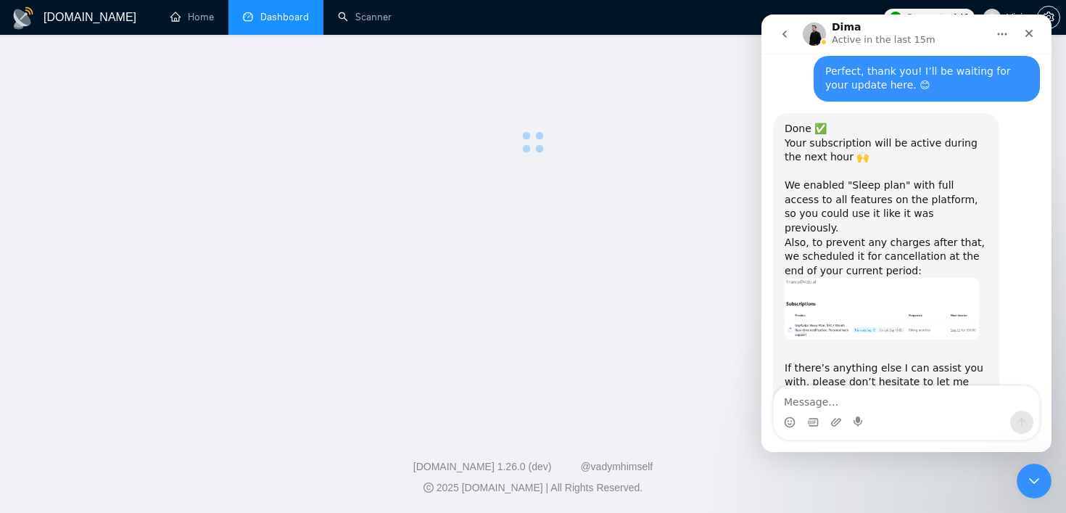
scroll to position [944, 0]
click at [862, 347] on div "​If there’s anything else I can assist you with, please don’t hesitate to let m…" at bounding box center [886, 375] width 203 height 57
click at [832, 347] on div "​If there’s anything else I can assist you with, please don’t hesitate to let m…" at bounding box center [886, 375] width 203 height 57
click at [843, 347] on div "​If there’s anything else I can assist you with, please don’t hesitate to let m…" at bounding box center [886, 375] width 203 height 57
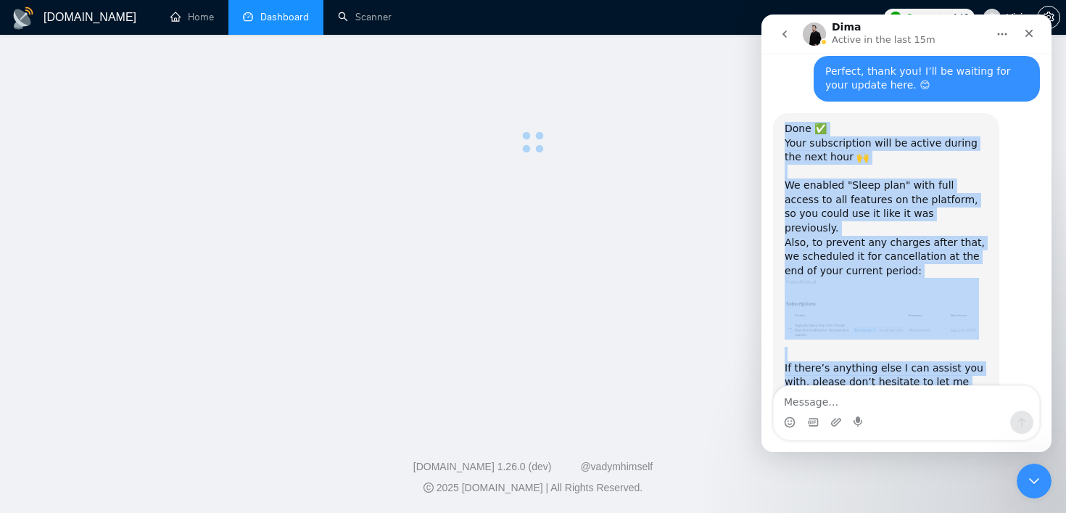
drag, startPoint x: 843, startPoint y: 328, endPoint x: 783, endPoint y: 89, distance: 245.9
click at [783, 113] on div "Done ✅ Your subscription will be active during the next hour 🙌 ​ We enabled "Sl…" at bounding box center [886, 263] width 226 height 300
copy div "Done ✅ Your subscription will be active during the next hour 🙌 ​ We enabled "Sl…"
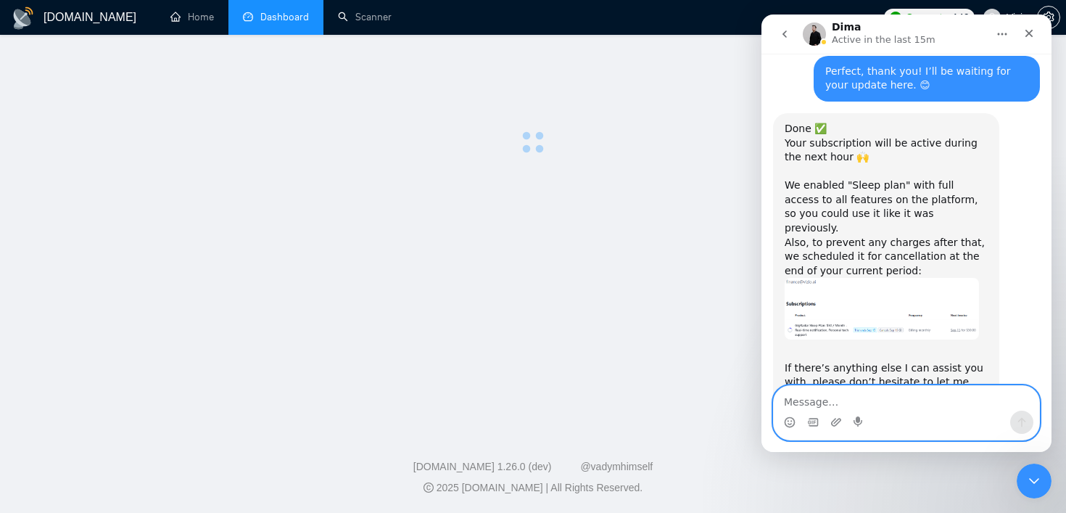
click at [817, 402] on textarea "Message…" at bounding box center [906, 398] width 265 height 25
paste textarea "Thank you so much for activating it 🙌"
paste textarea "I really appreciate your support."
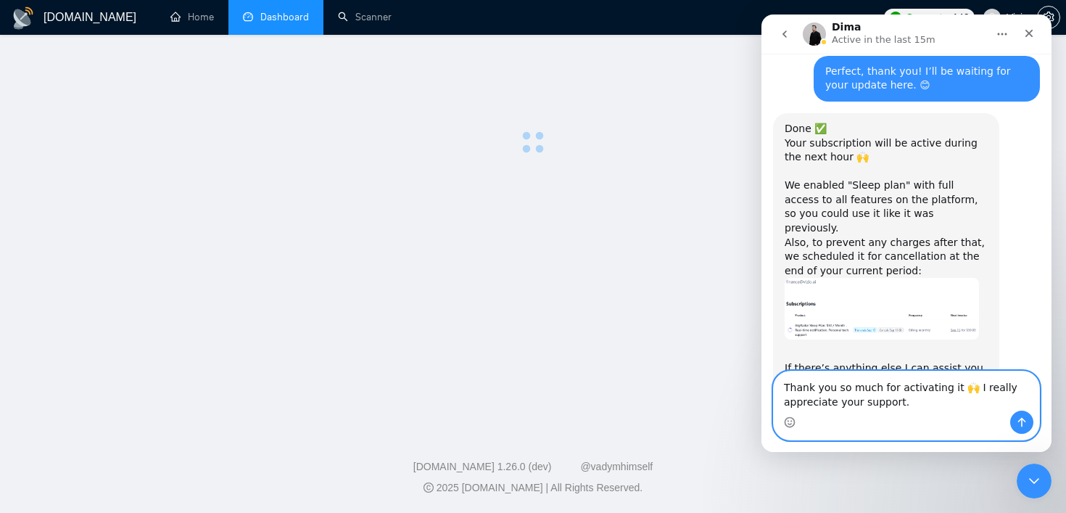
scroll to position [973, 0]
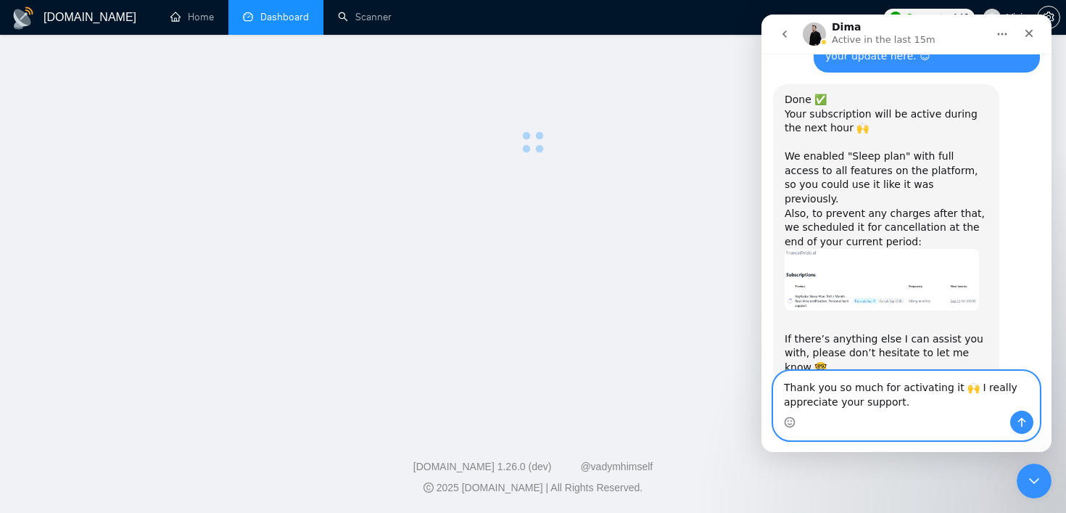
type textarea "Thank you so much for activating it 🙌 I really appreciate your support."
click at [1014, 417] on button "Send a message…" at bounding box center [1021, 422] width 23 height 23
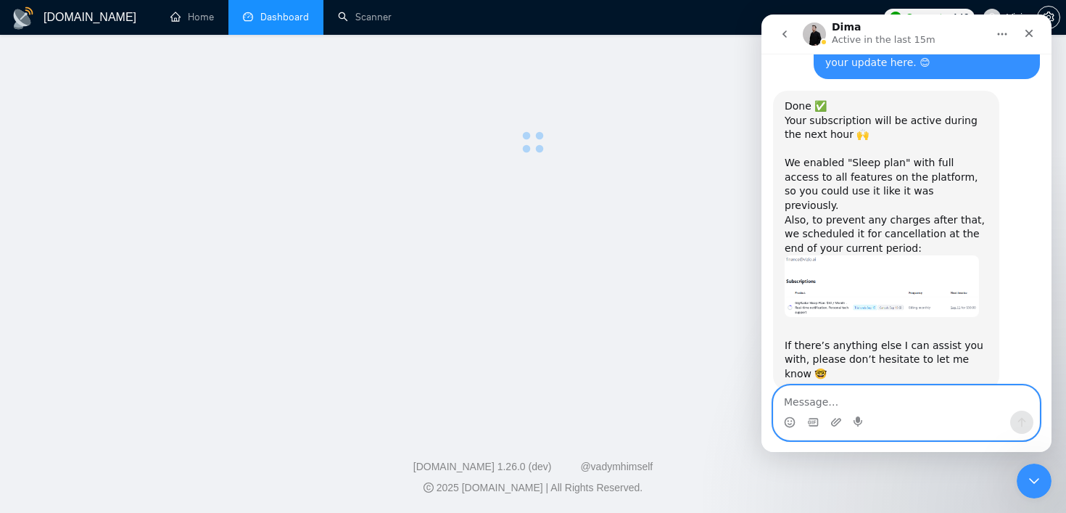
scroll to position [945, 0]
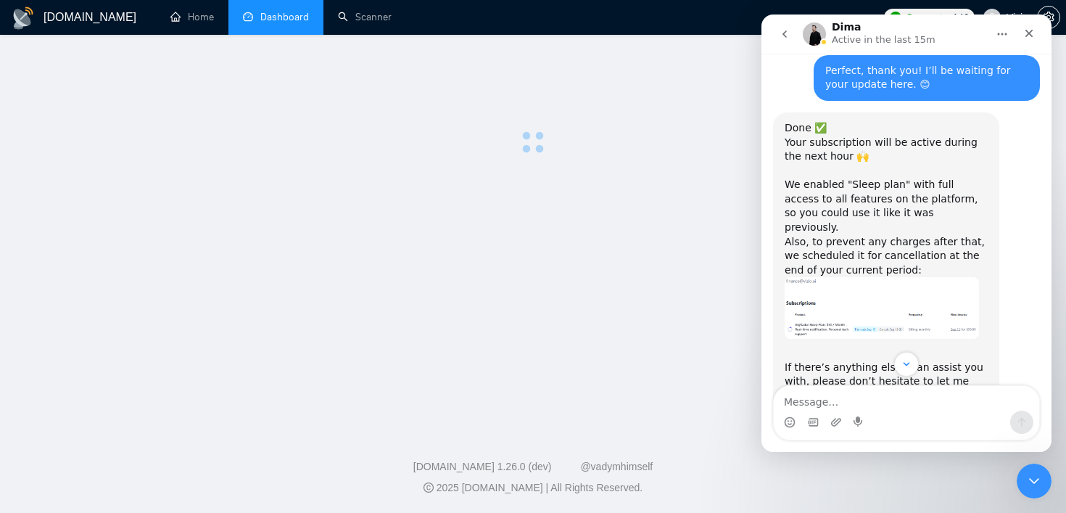
click at [880, 277] on img "Dima says…" at bounding box center [882, 308] width 194 height 62
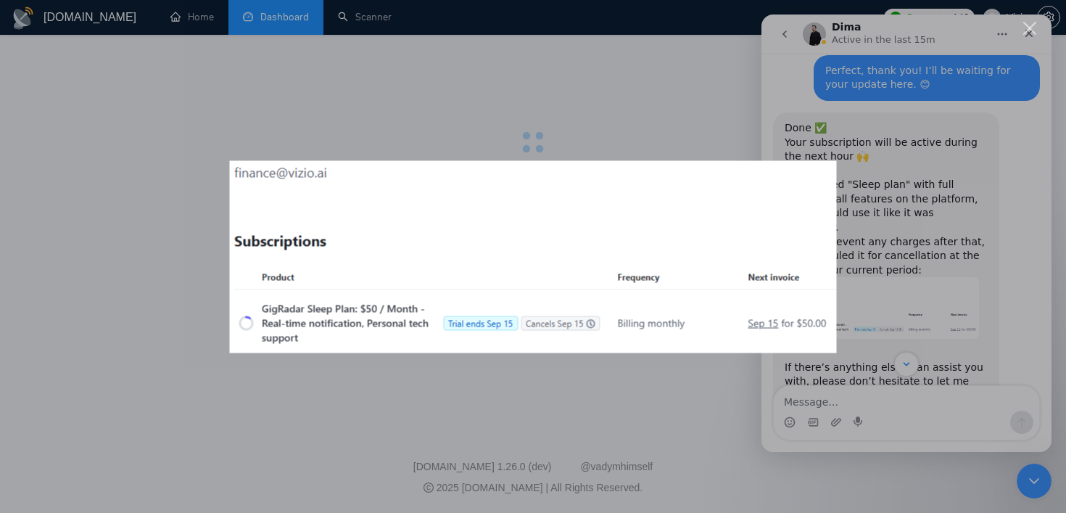
scroll to position [0, 0]
click at [880, 170] on div "Intercom messenger" at bounding box center [533, 256] width 1066 height 513
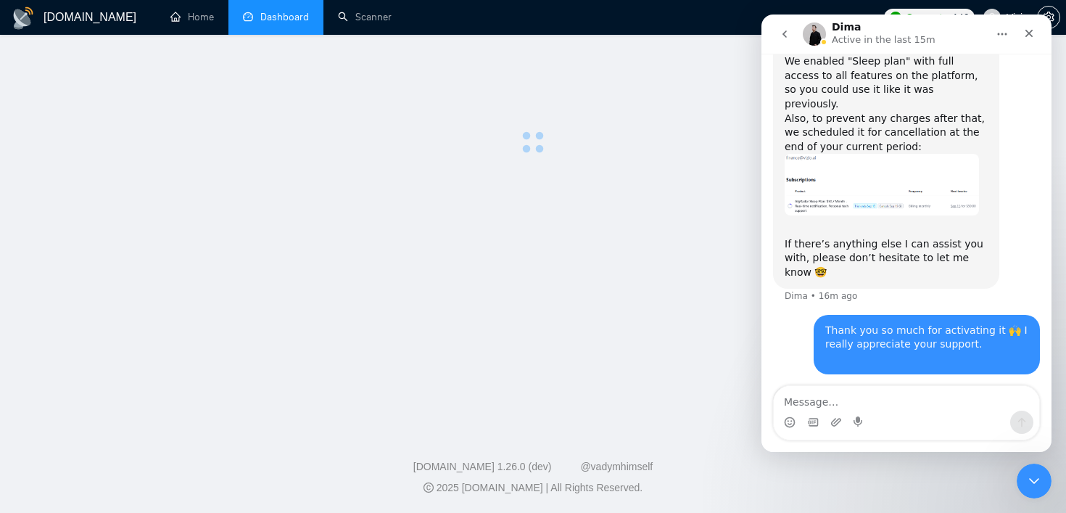
scroll to position [1073, 0]
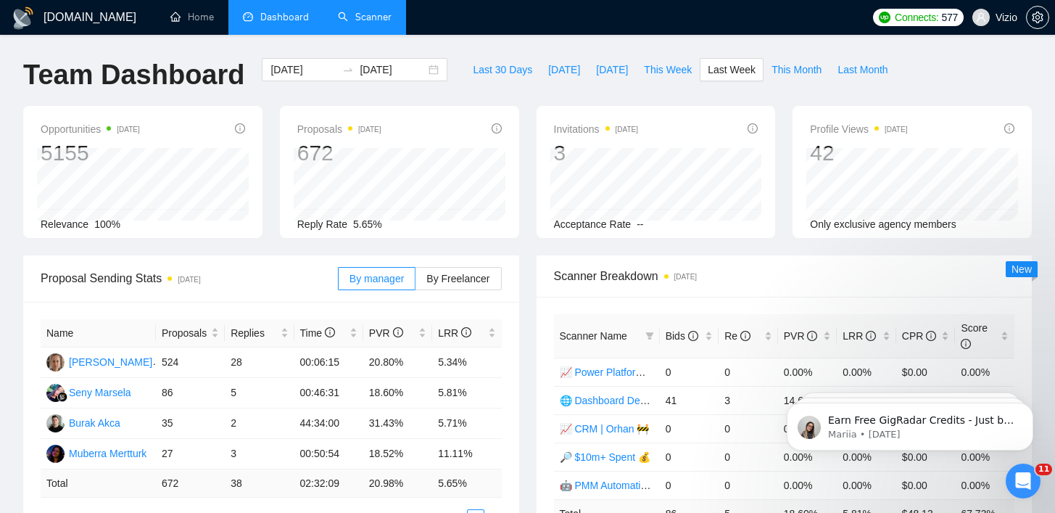
type input "2025-08-25"
type input "2025-08-31"
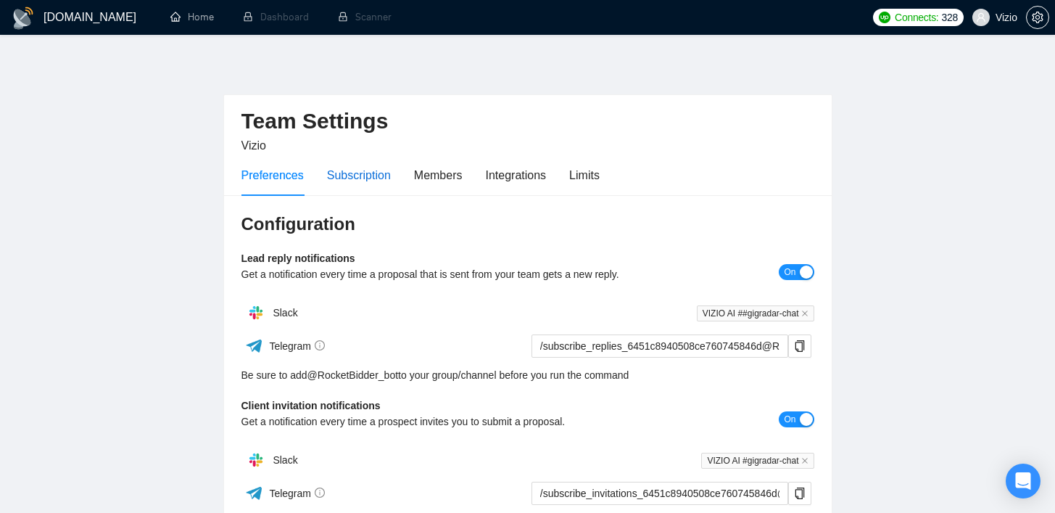
click at [366, 180] on div "Subscription" at bounding box center [359, 175] width 64 height 18
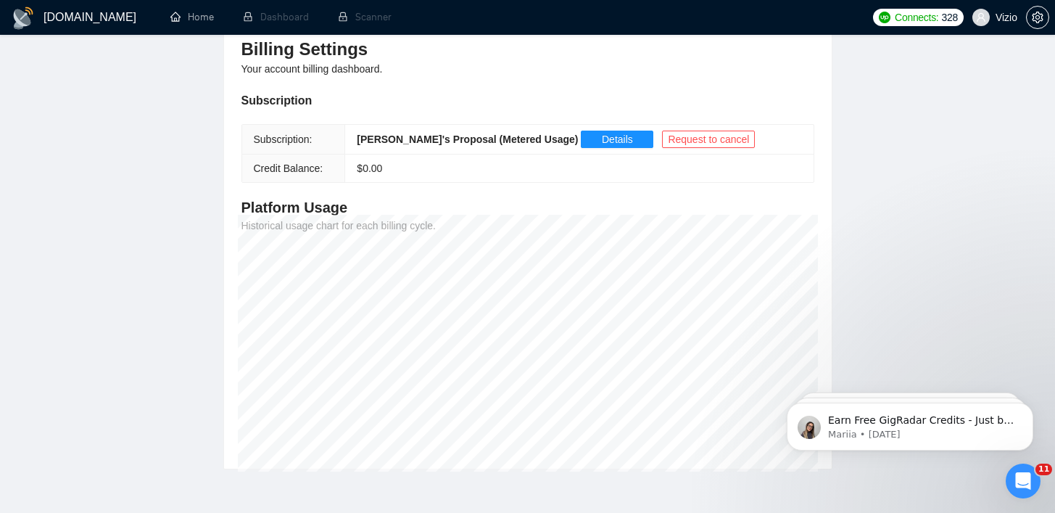
scroll to position [158, 0]
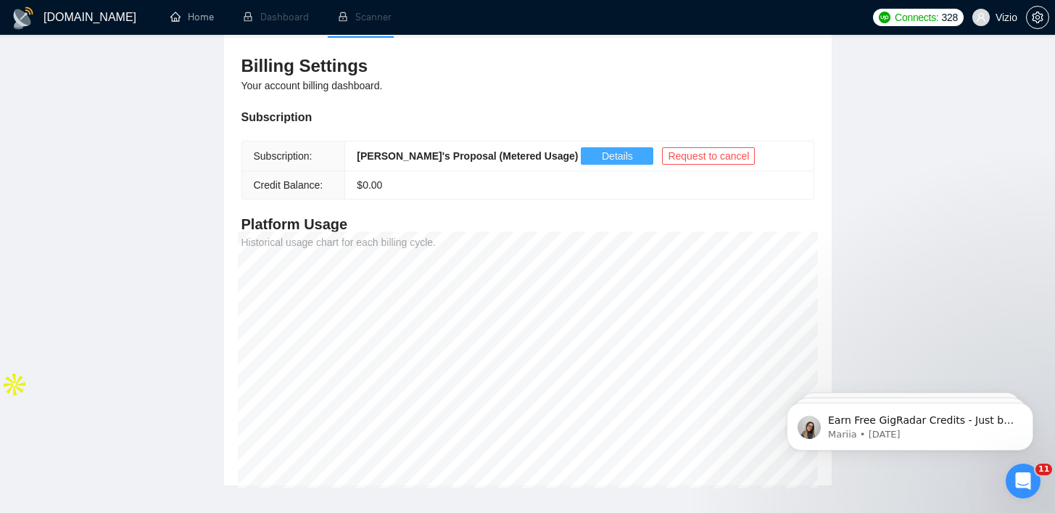
click at [602, 160] on span "Details" at bounding box center [617, 156] width 31 height 16
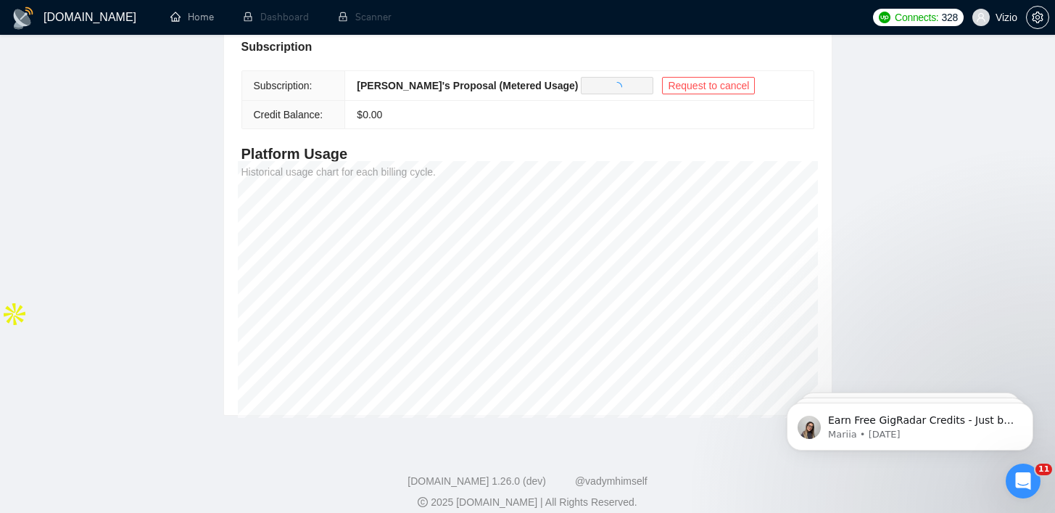
scroll to position [243, 0]
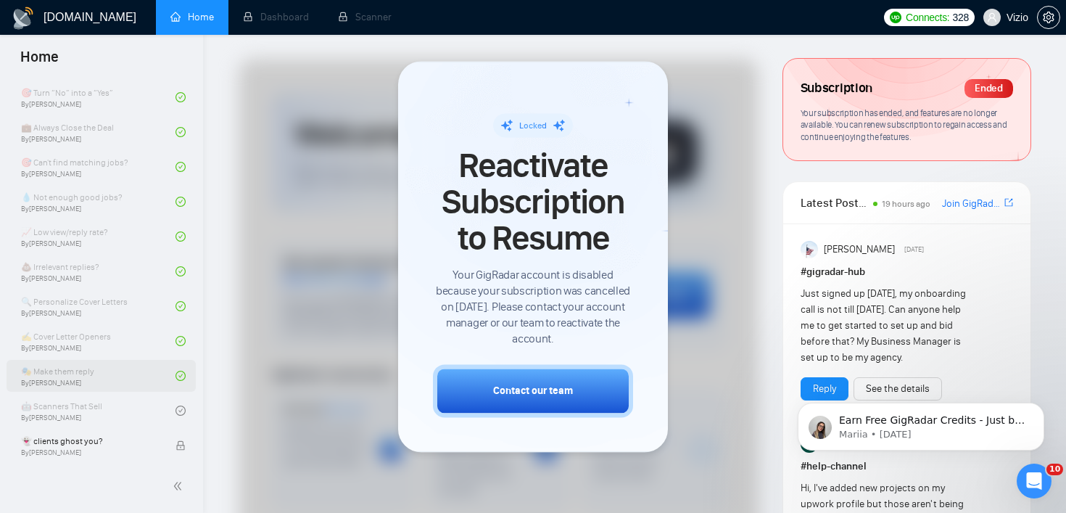
scroll to position [944, 0]
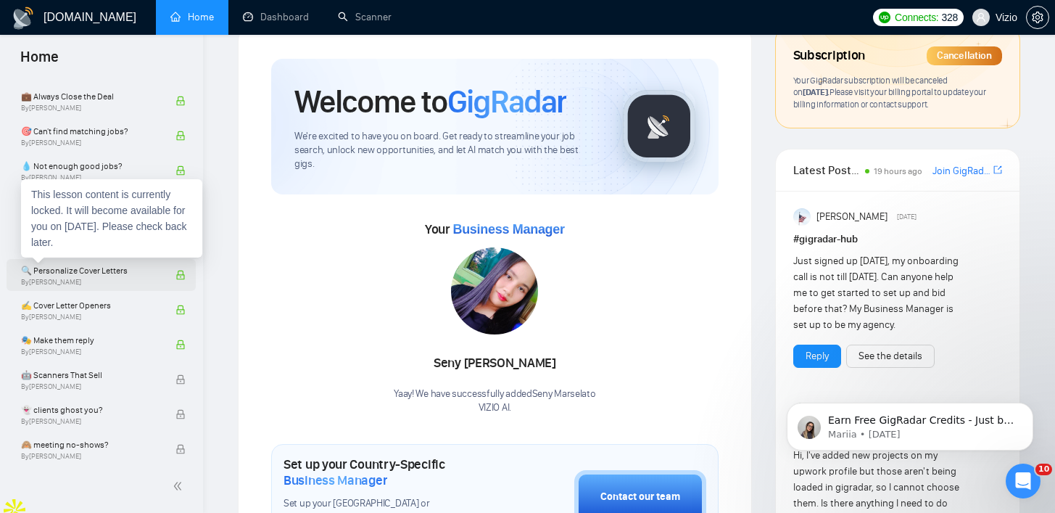
scroll to position [944, 0]
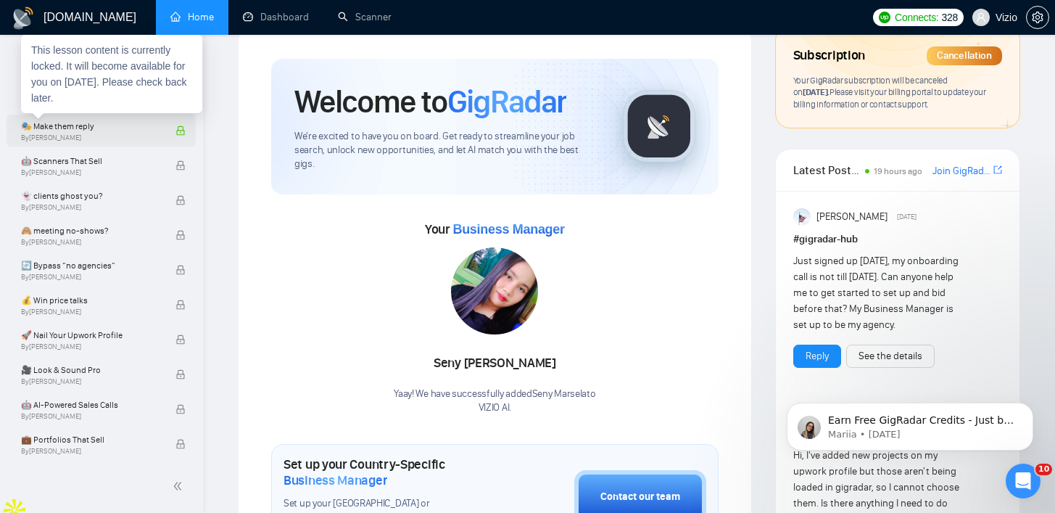
click at [118, 127] on span "🎭 Make them reply" at bounding box center [90, 126] width 139 height 15
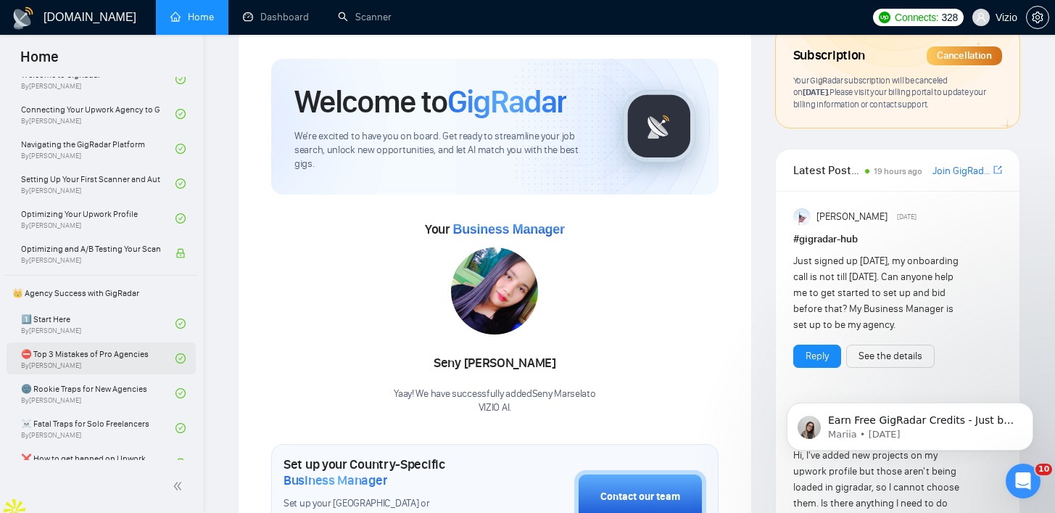
scroll to position [156, 0]
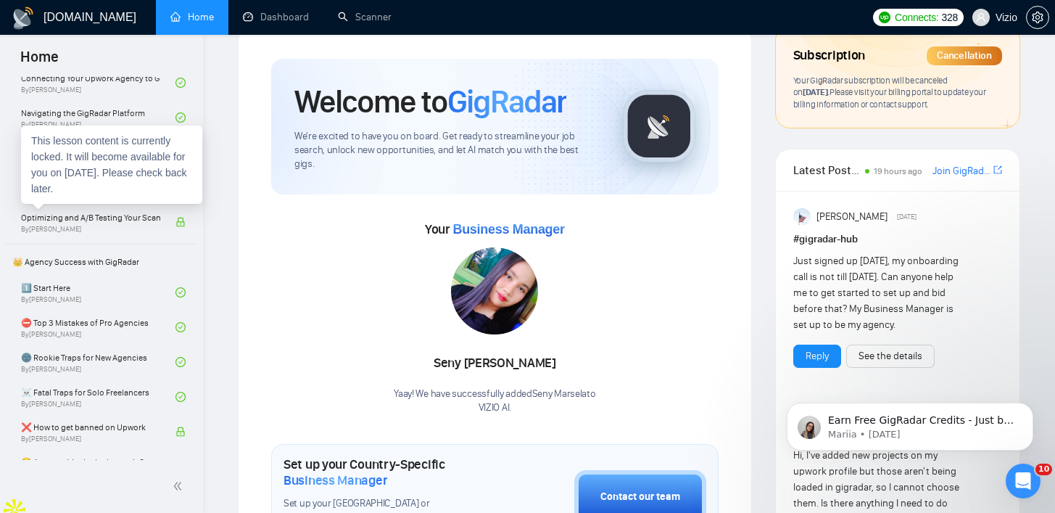
click at [120, 187] on div "This lesson content is currently locked. It will become available for you on Se…" at bounding box center [111, 164] width 181 height 78
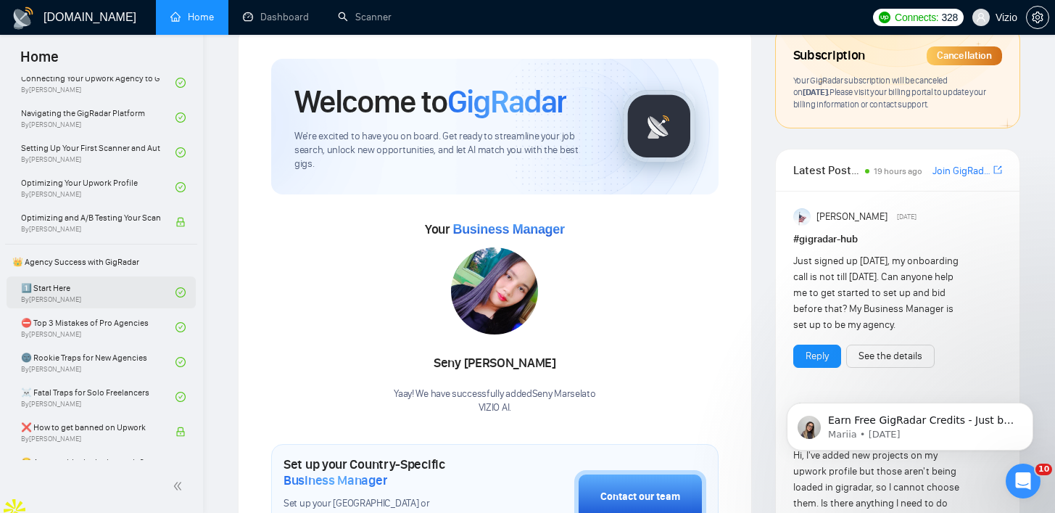
click at [148, 300] on link "1️⃣ Start Here By Vadym Ovcharenko" at bounding box center [98, 292] width 154 height 32
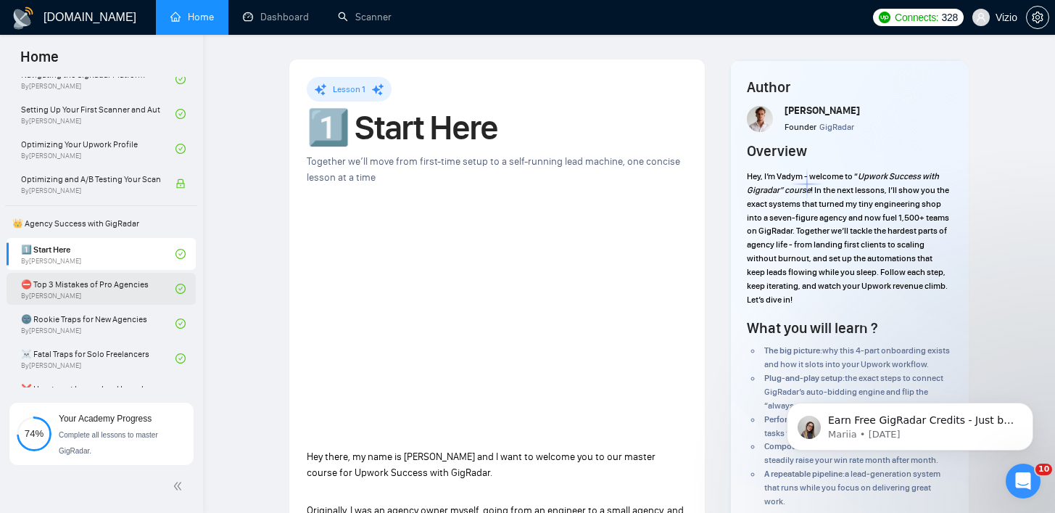
scroll to position [401, 0]
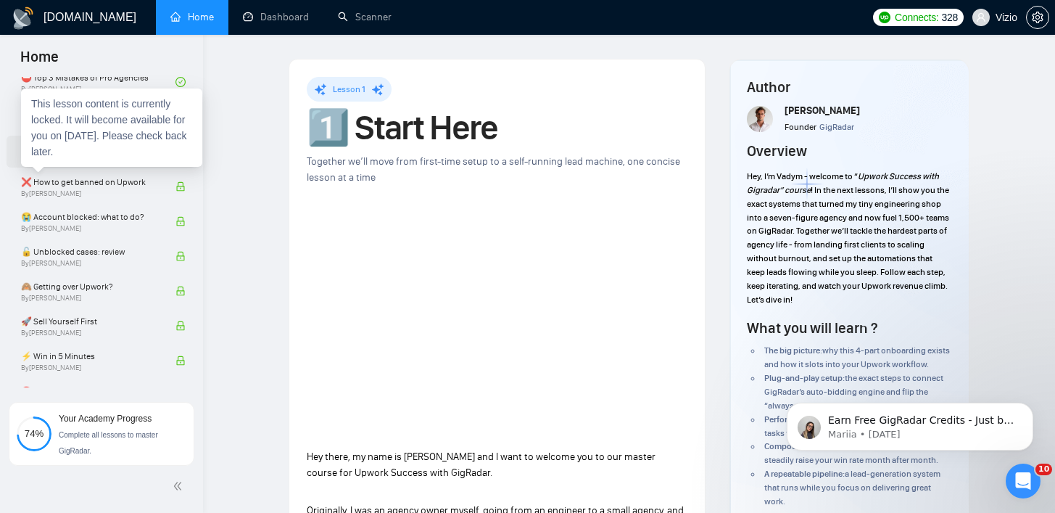
click at [139, 166] on link "☠️ Fatal Traps for Solo Freelancers By Vadym Ovcharenko" at bounding box center [98, 152] width 154 height 32
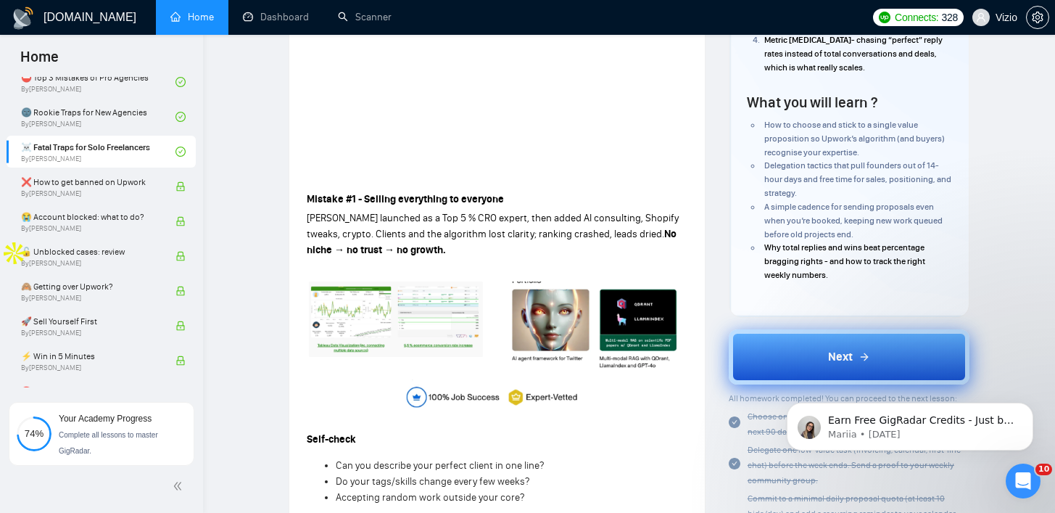
scroll to position [292, 0]
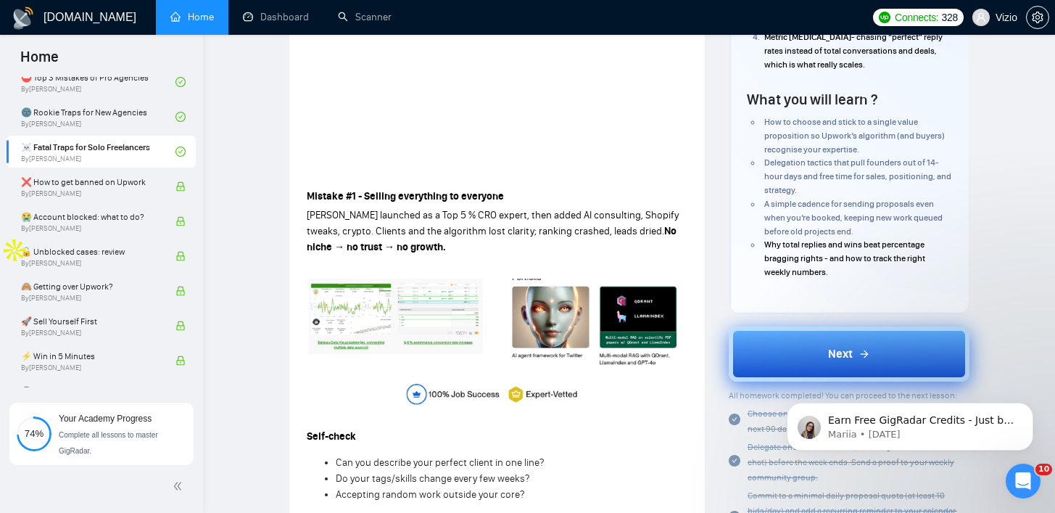
click at [788, 364] on button "Next" at bounding box center [849, 353] width 241 height 55
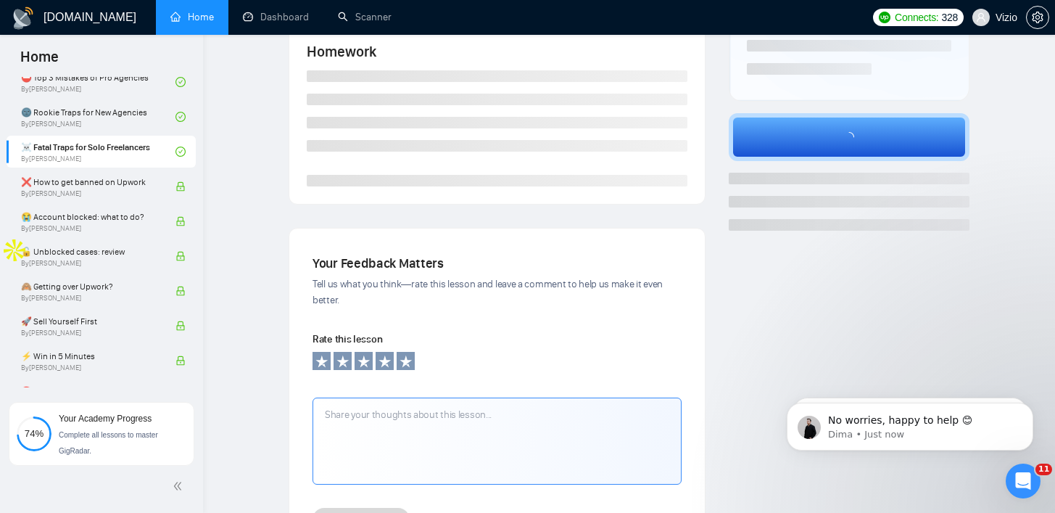
scroll to position [277, 0]
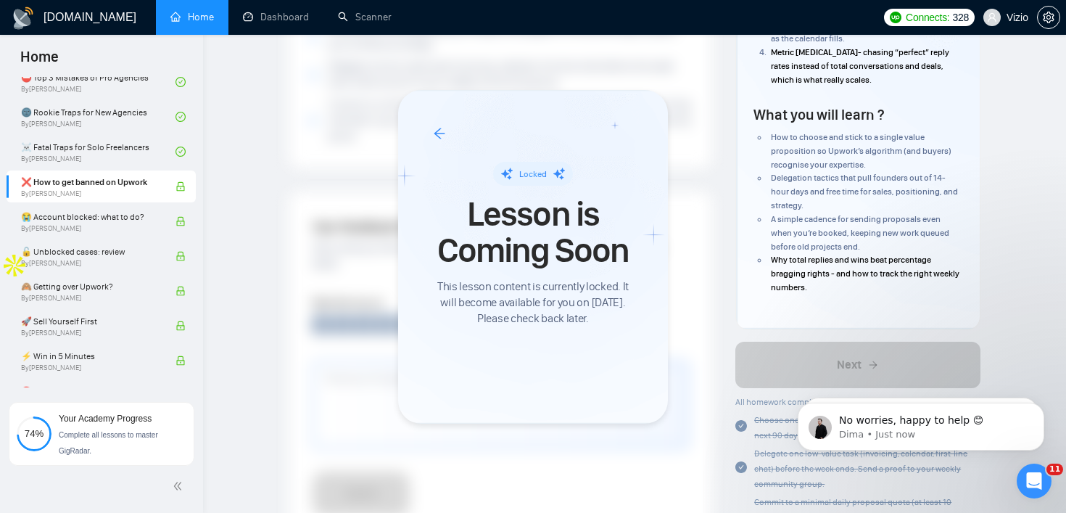
click at [448, 286] on span "This lesson content is currently locked. It will become available for you on Se…" at bounding box center [533, 303] width 200 height 48
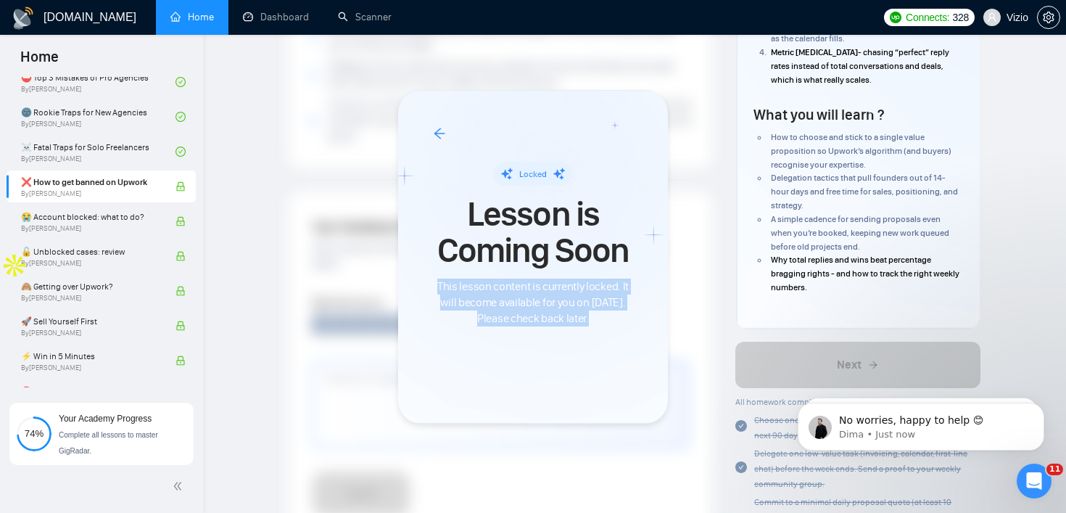
click at [448, 286] on span "This lesson content is currently locked. It will become available for you on Se…" at bounding box center [533, 303] width 200 height 48
click at [470, 290] on span "This lesson content is currently locked. It will become available for you on Se…" at bounding box center [533, 303] width 200 height 48
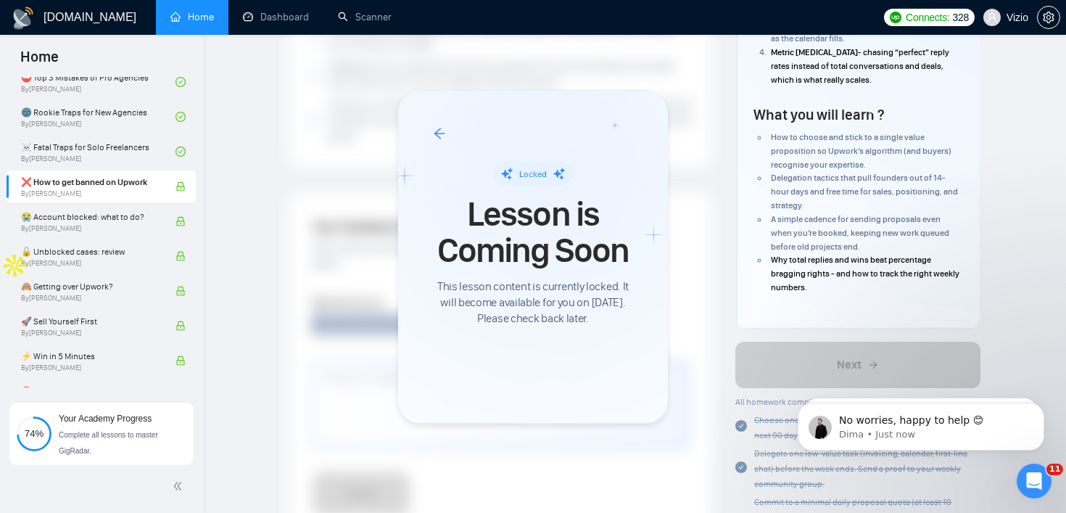
click at [461, 318] on span "This lesson content is currently locked. It will become available for you on Se…" at bounding box center [533, 303] width 200 height 48
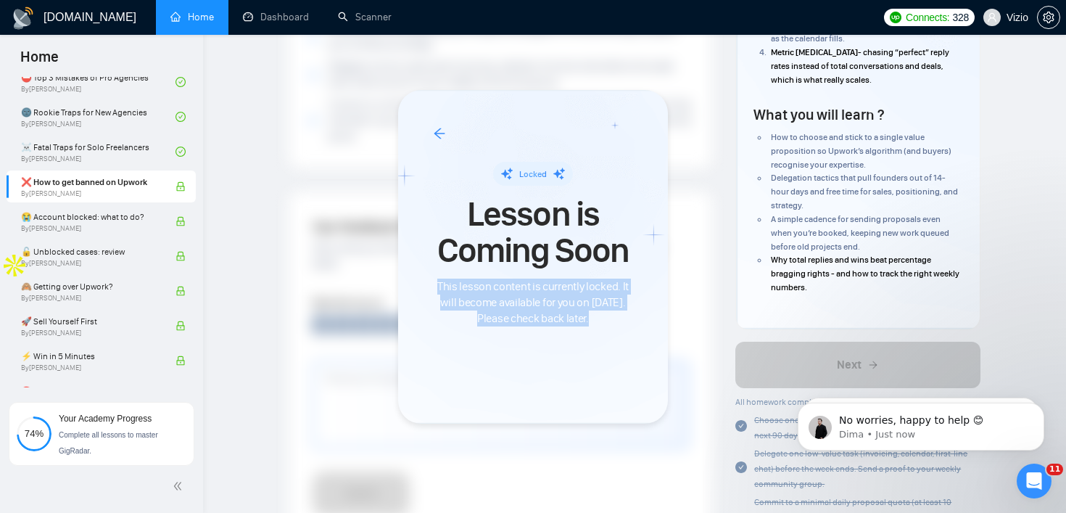
click at [452, 342] on div at bounding box center [452, 342] width 0 height 0
click at [546, 313] on span "This lesson content is currently locked. It will become available for you on Se…" at bounding box center [533, 303] width 200 height 48
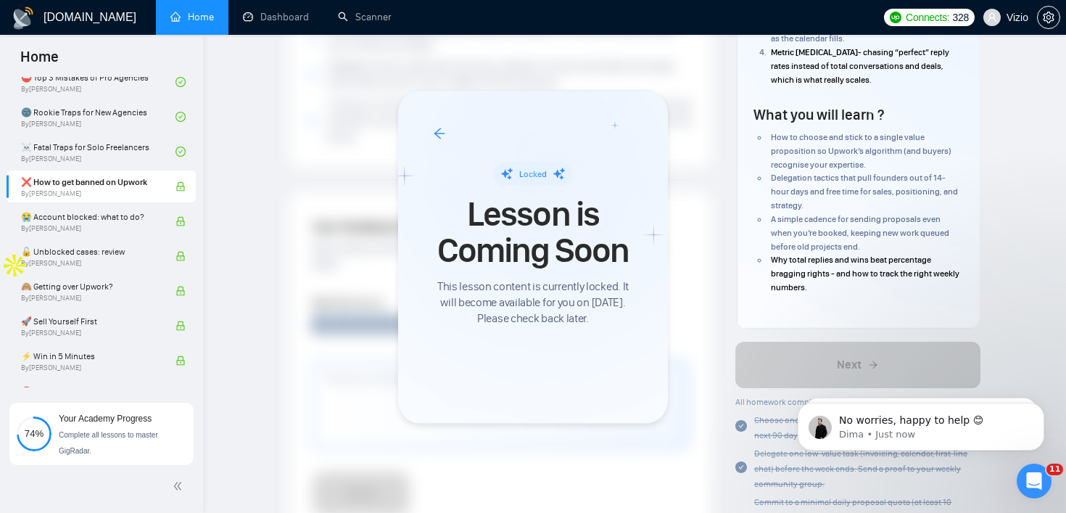
click at [120, 149] on div at bounding box center [533, 256] width 1066 height 513
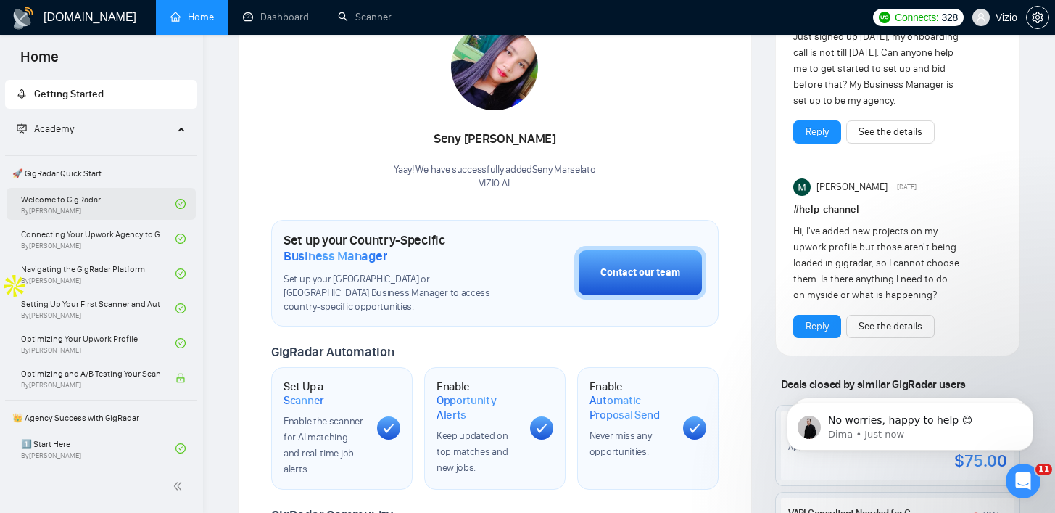
click at [131, 202] on link "Welcome to GigRadar By Vlad Timinsky" at bounding box center [98, 204] width 154 height 32
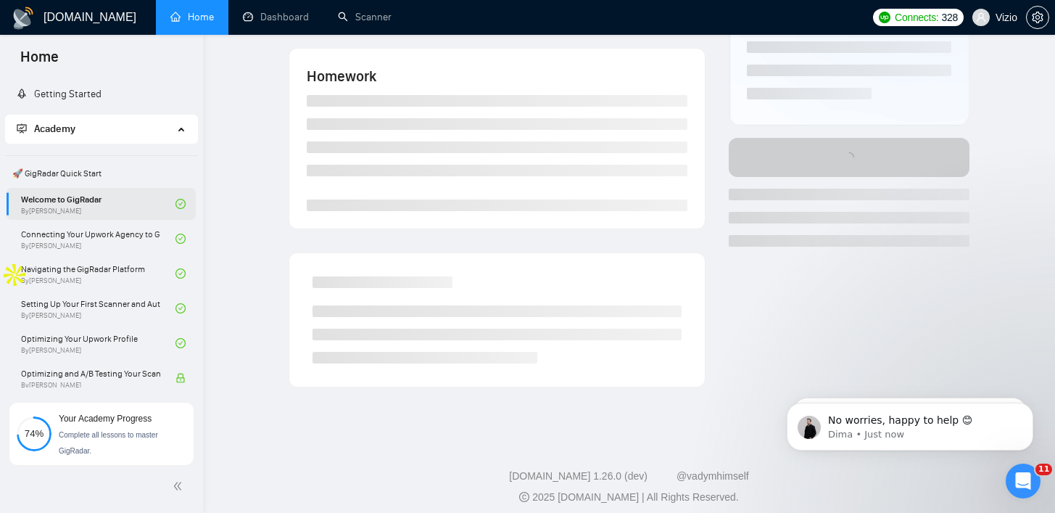
scroll to position [277, 0]
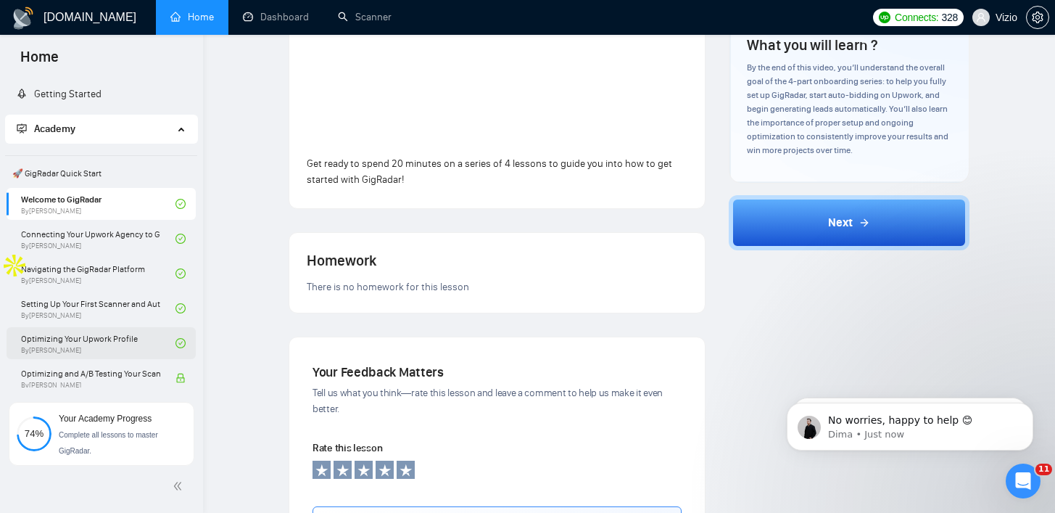
click at [122, 345] on link "Optimizing Your Upwork Profile By Vlad Timinsky" at bounding box center [98, 343] width 154 height 32
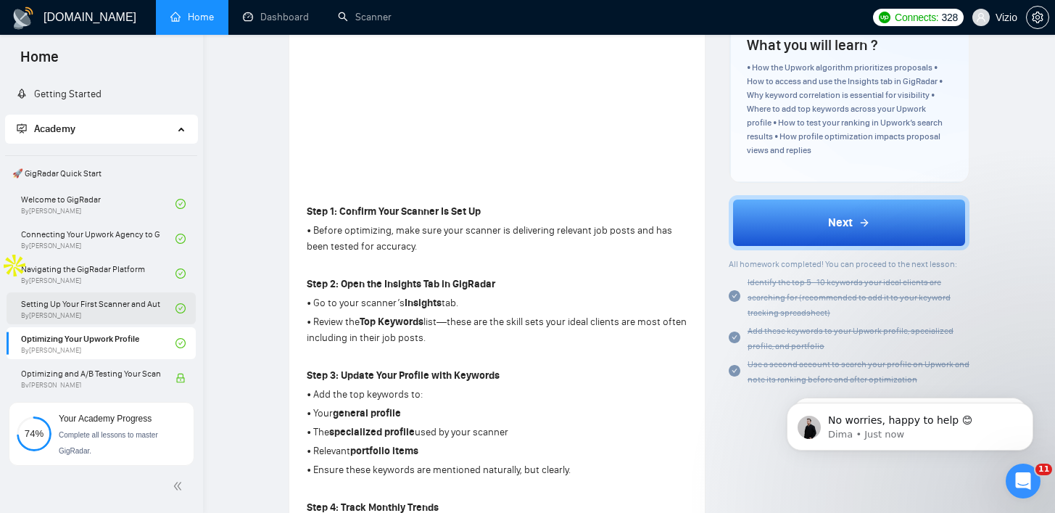
click at [140, 319] on link "Setting Up Your First Scanner and Auto-Bidder By Vlad Timinsky" at bounding box center [98, 308] width 154 height 32
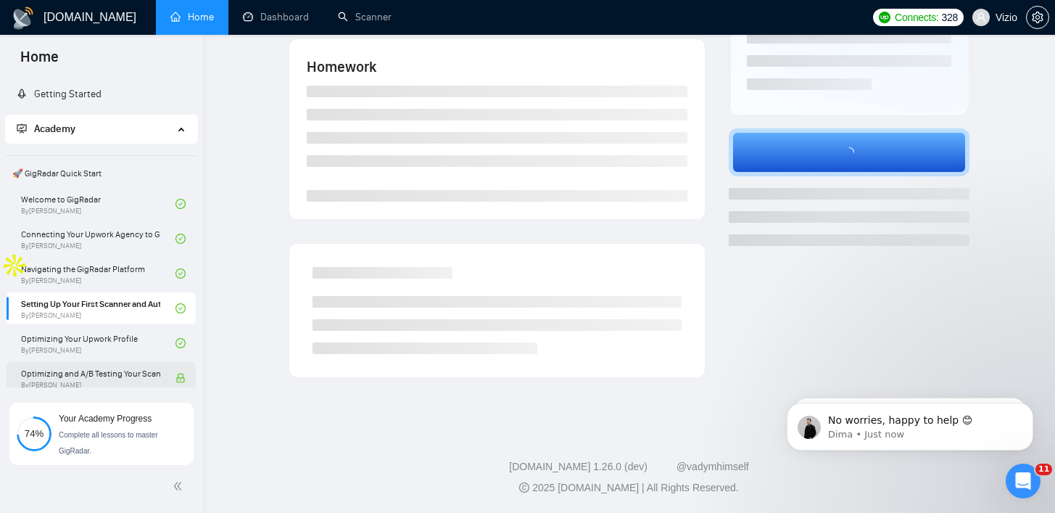
click at [127, 374] on span "Optimizing and A/B Testing Your Scanner for Better Results" at bounding box center [90, 373] width 139 height 15
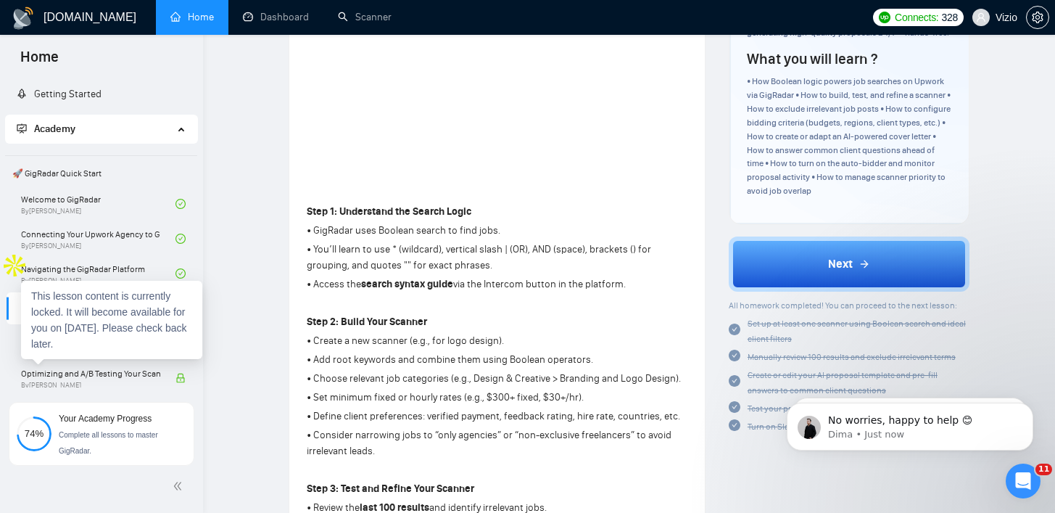
click at [141, 176] on span "🚀 GigRadar Quick Start" at bounding box center [101, 173] width 189 height 29
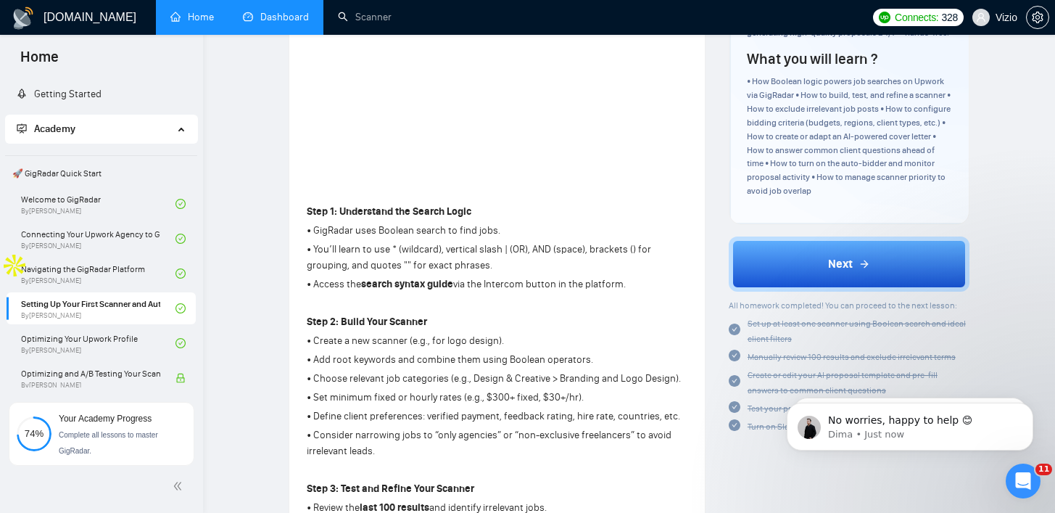
click at [260, 23] on link "Dashboard" at bounding box center [276, 17] width 66 height 12
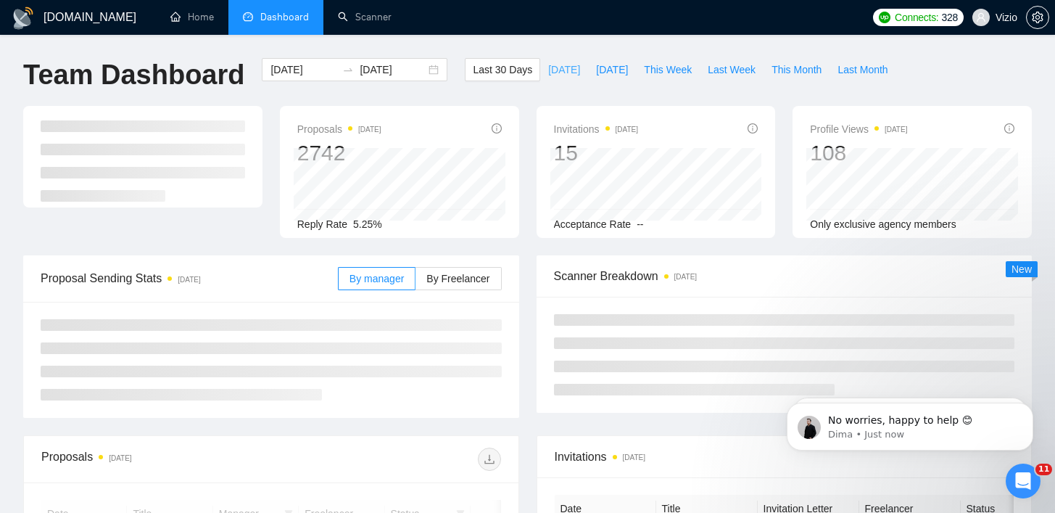
click at [556, 72] on span "Today" at bounding box center [564, 70] width 32 height 16
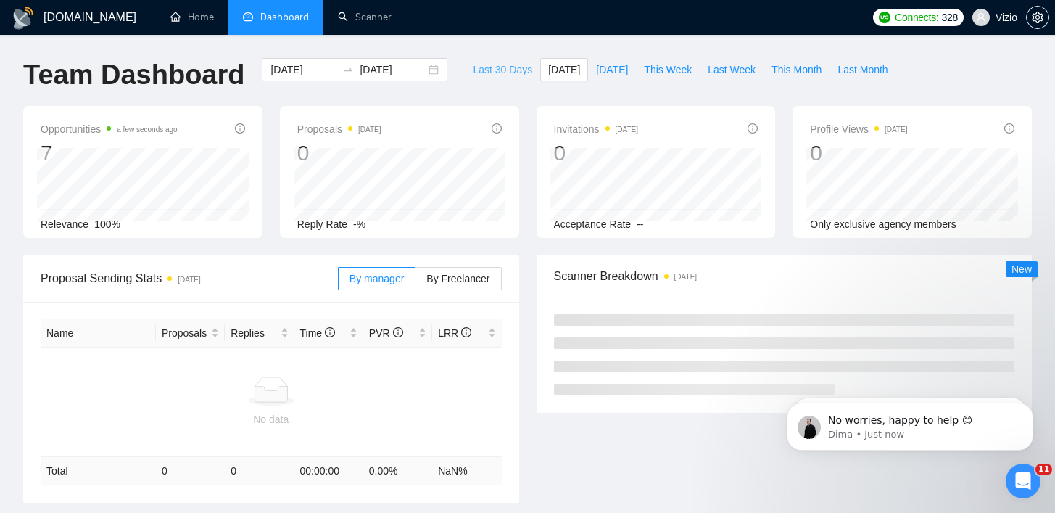
click at [515, 73] on span "Last 30 Days" at bounding box center [502, 70] width 59 height 16
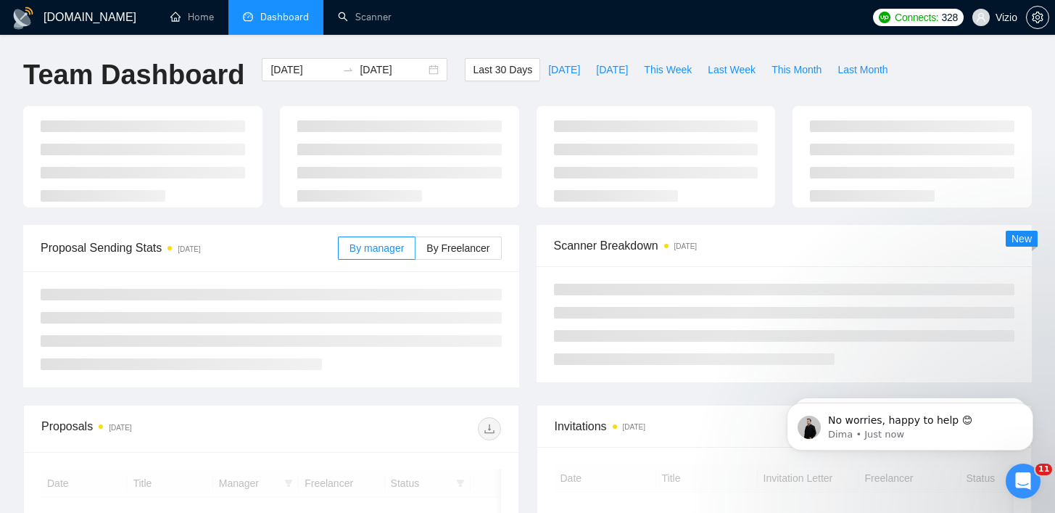
type input "2025-08-02"
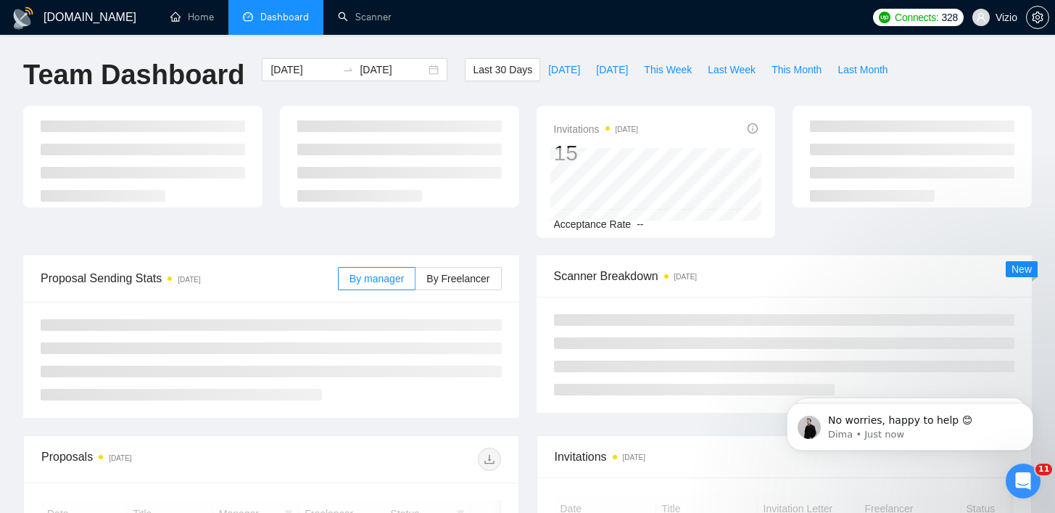
click at [535, 43] on div "GigRadar.io Home Dashboard Scanner Connects: 328 Vizio Team Dashboard 2025-08-0…" at bounding box center [527, 410] width 1055 height 820
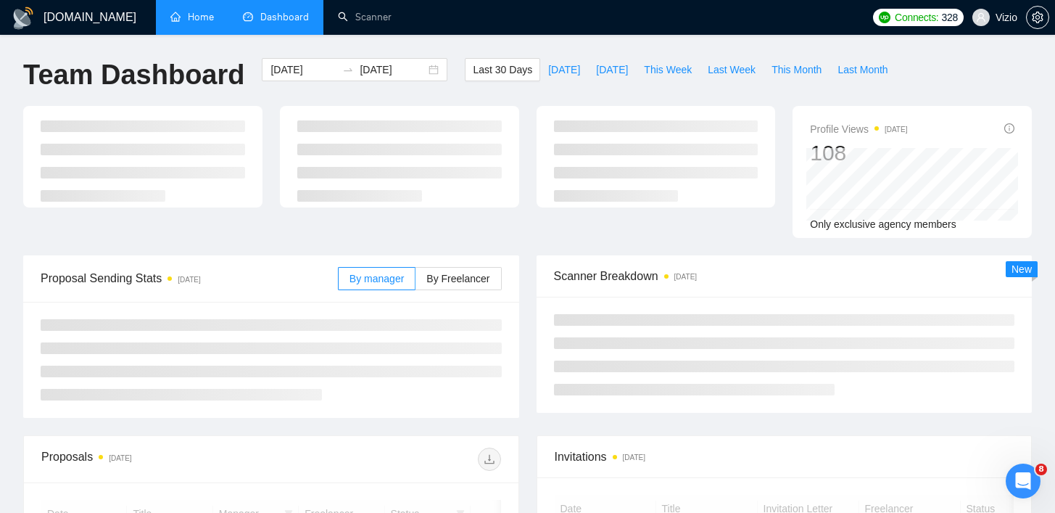
click at [195, 23] on link "Home" at bounding box center [192, 17] width 44 height 12
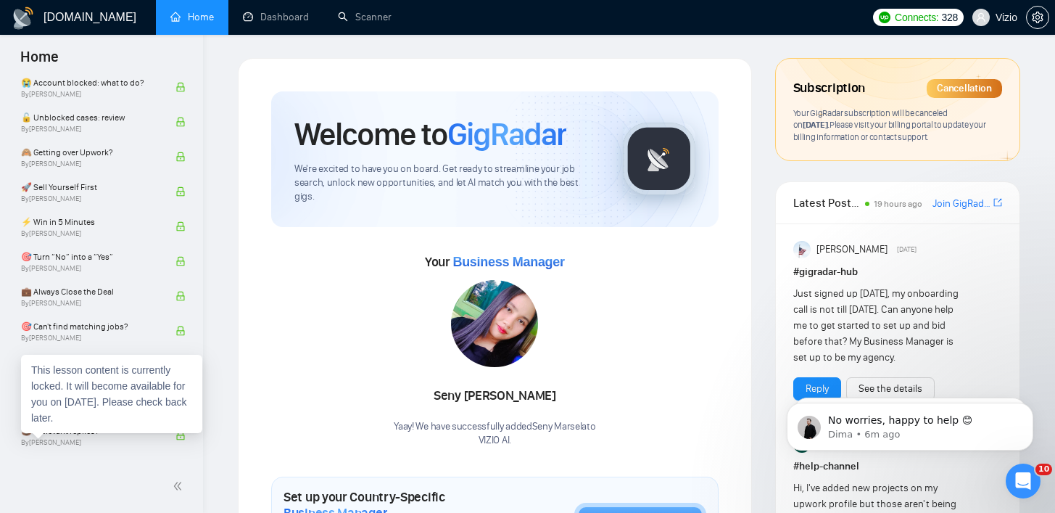
scroll to position [769, 0]
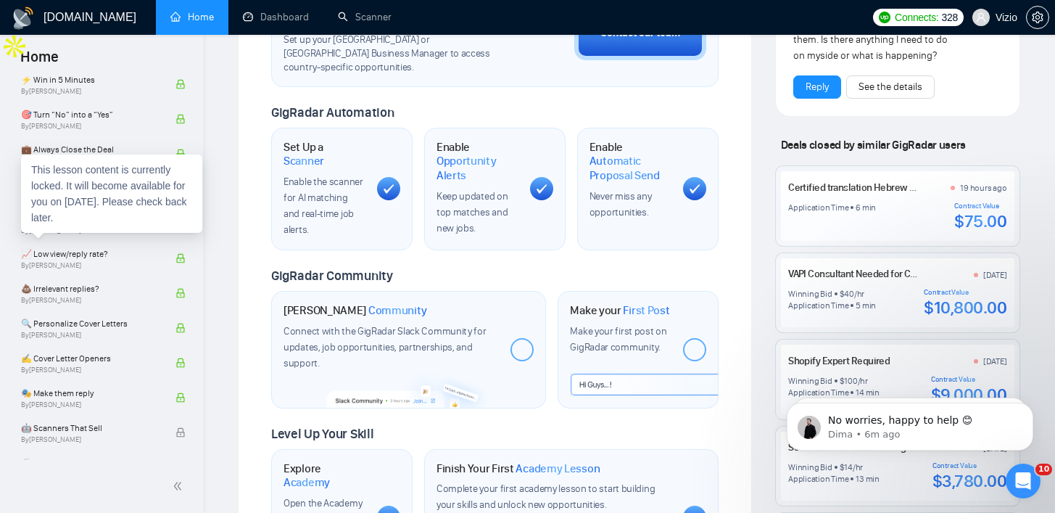
scroll to position [846, 0]
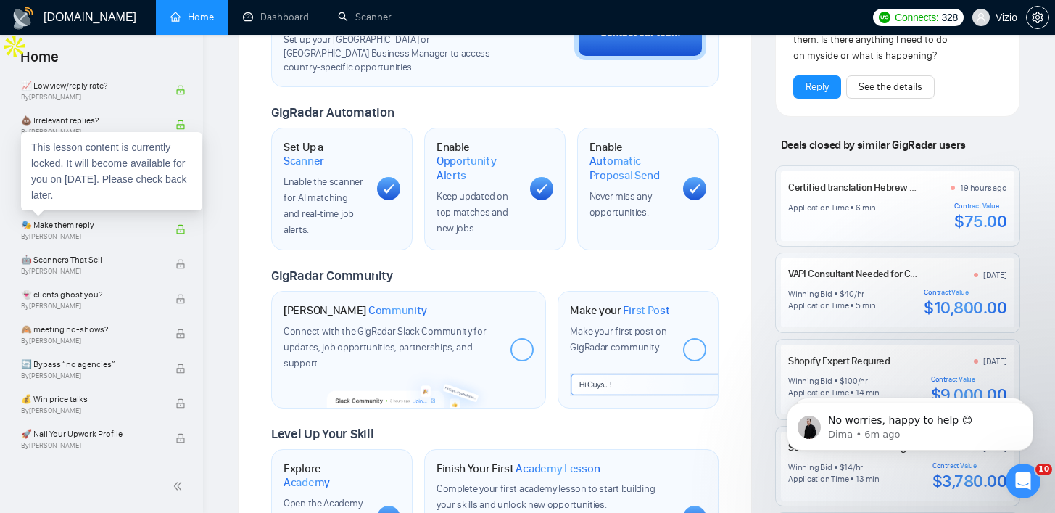
click at [121, 178] on div "This lesson content is currently locked. It will become available for you on Se…" at bounding box center [111, 171] width 181 height 78
click at [112, 202] on div at bounding box center [112, 202] width 0 height 0
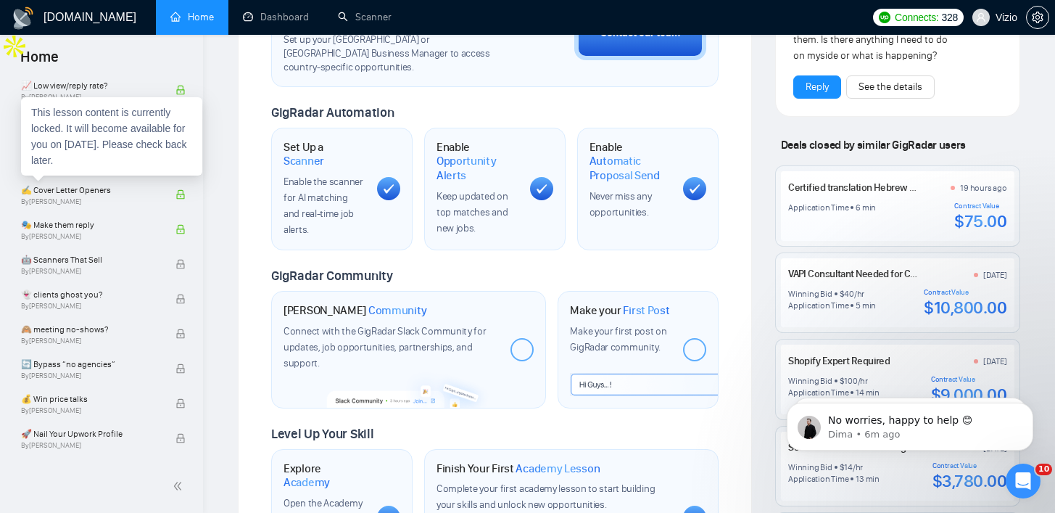
click at [218, 125] on div "GigRadar.io Home Dashboard Scanner Connects: 328 Vizio Welcome to GigRadar We'r…" at bounding box center [629, 117] width 852 height 1227
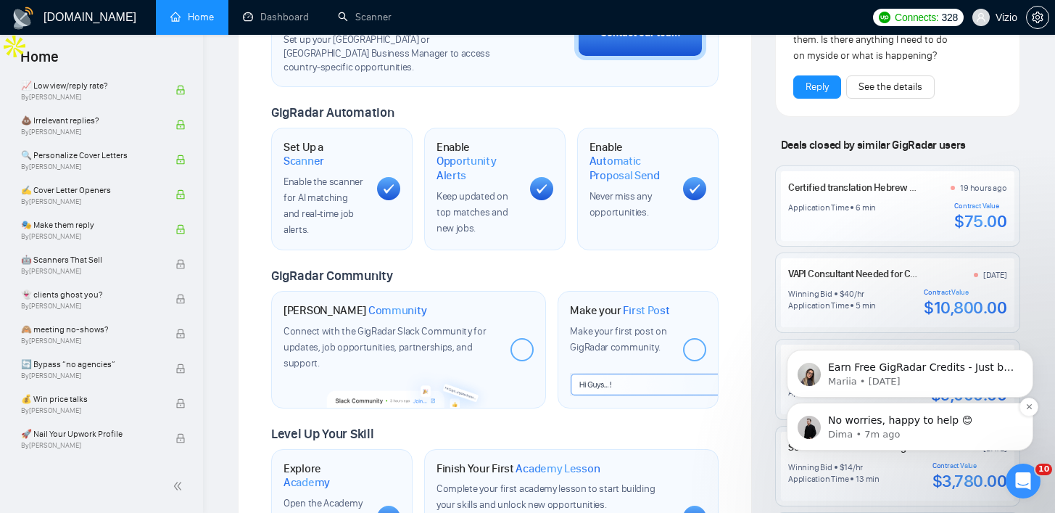
click at [885, 415] on p "No worries, happy to help 😊" at bounding box center [921, 420] width 187 height 15
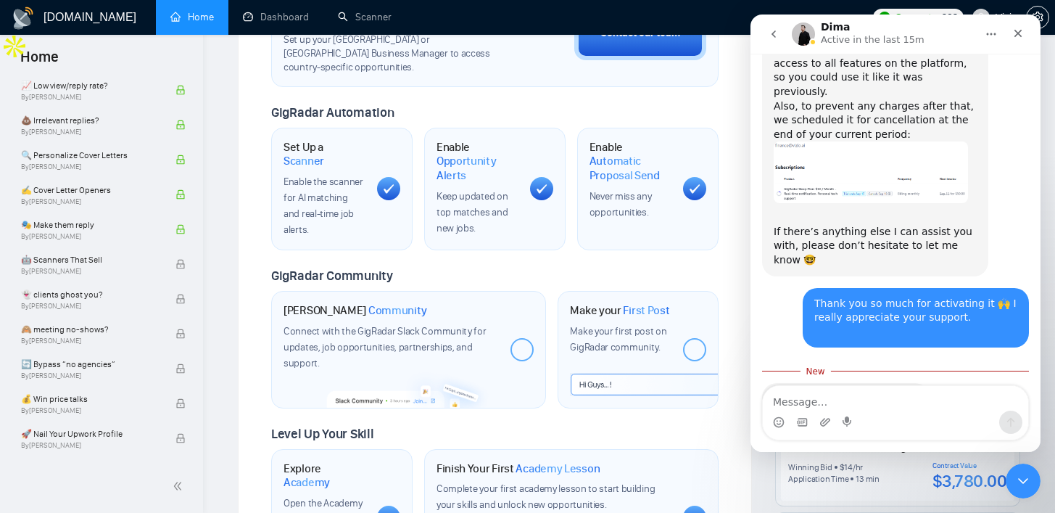
scroll to position [1054, 0]
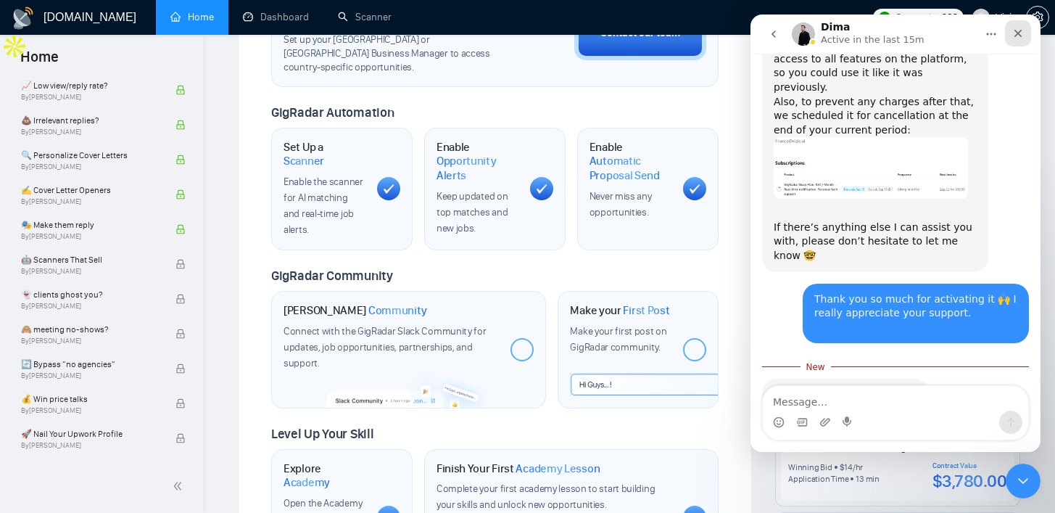
click at [1015, 36] on icon "Close" at bounding box center [1019, 34] width 8 height 8
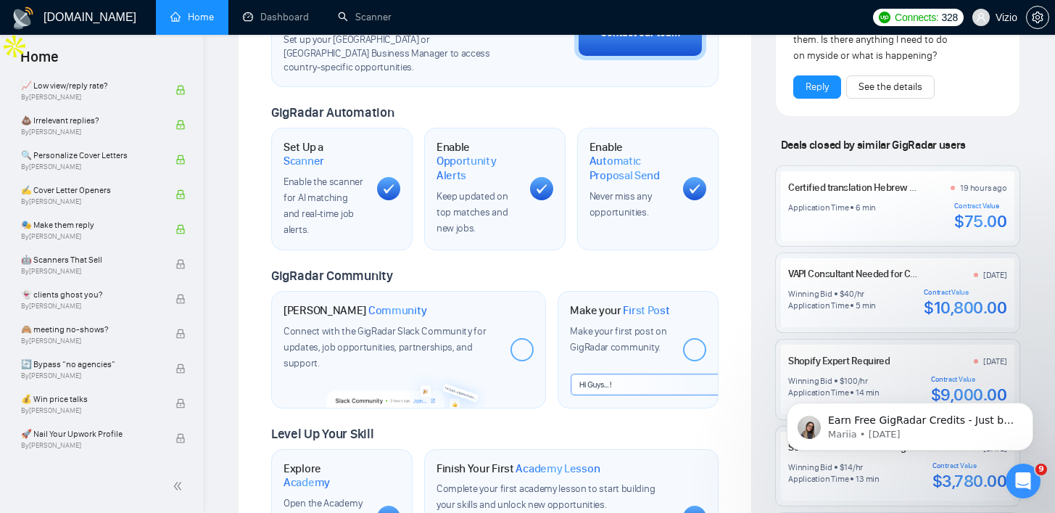
scroll to position [1030, 0]
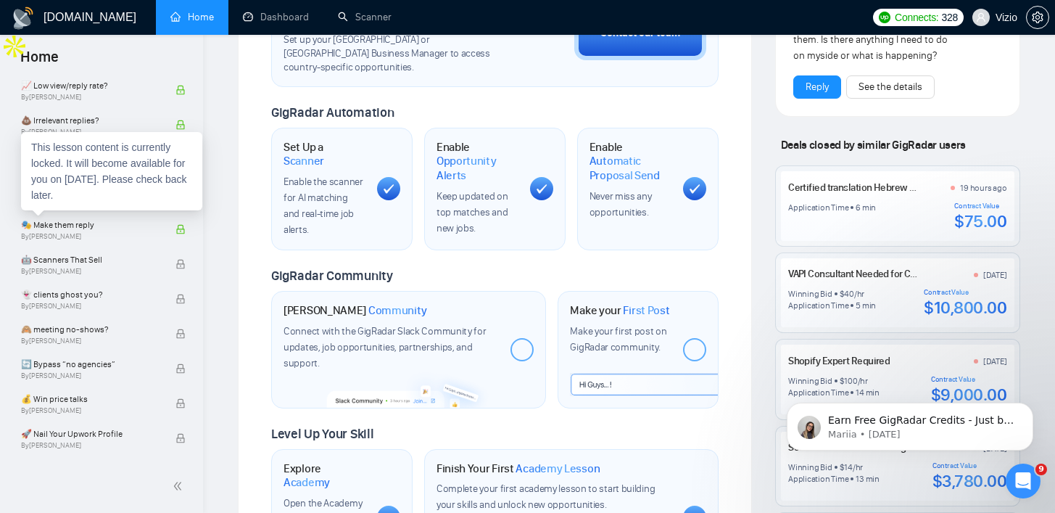
click at [136, 197] on div "This lesson content is currently locked. It will become available for you on Se…" at bounding box center [111, 171] width 181 height 78
copy div "This lesson content is currently locked. It will become available for you on Se…"
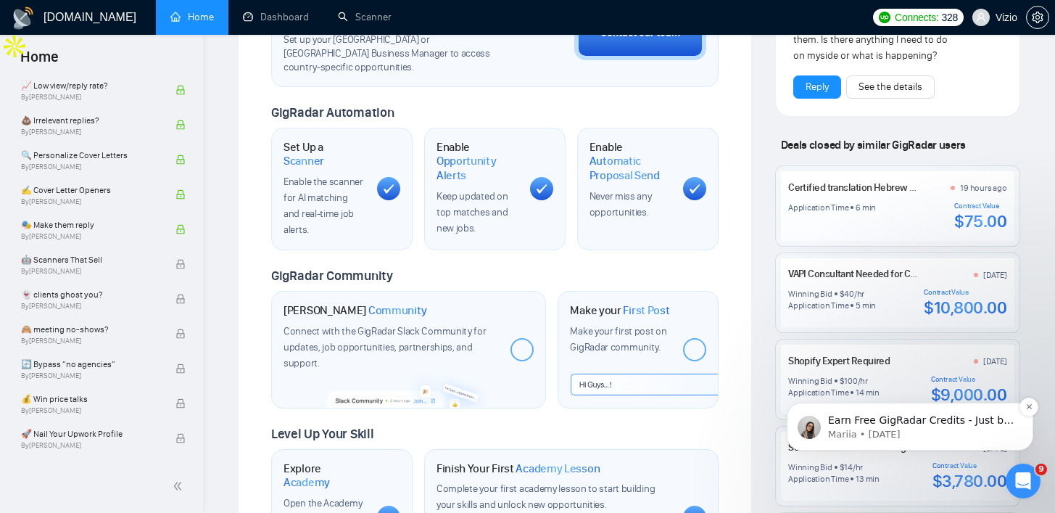
click at [904, 429] on p "Mariia • [DATE]" at bounding box center [921, 434] width 187 height 13
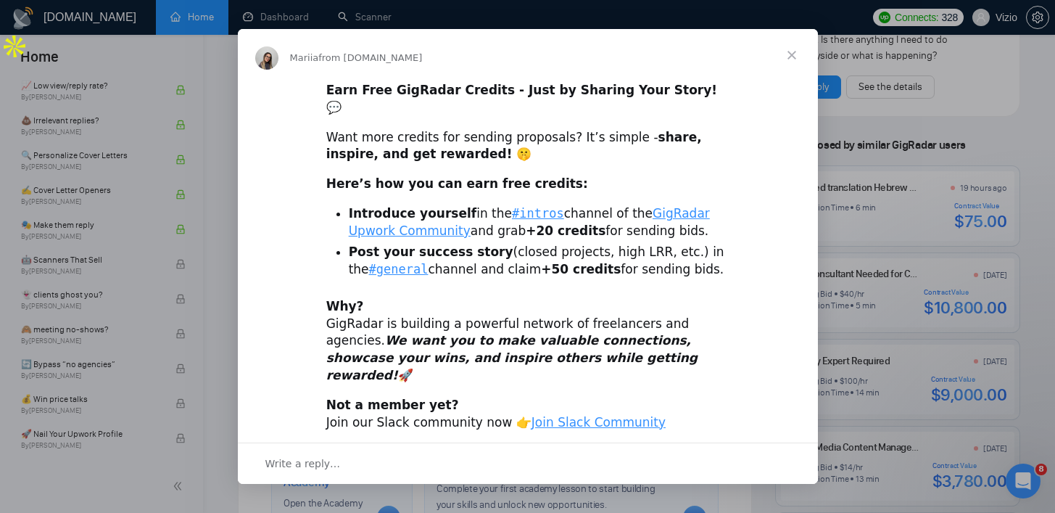
scroll to position [0, 0]
click at [796, 51] on span "Close" at bounding box center [792, 55] width 52 height 52
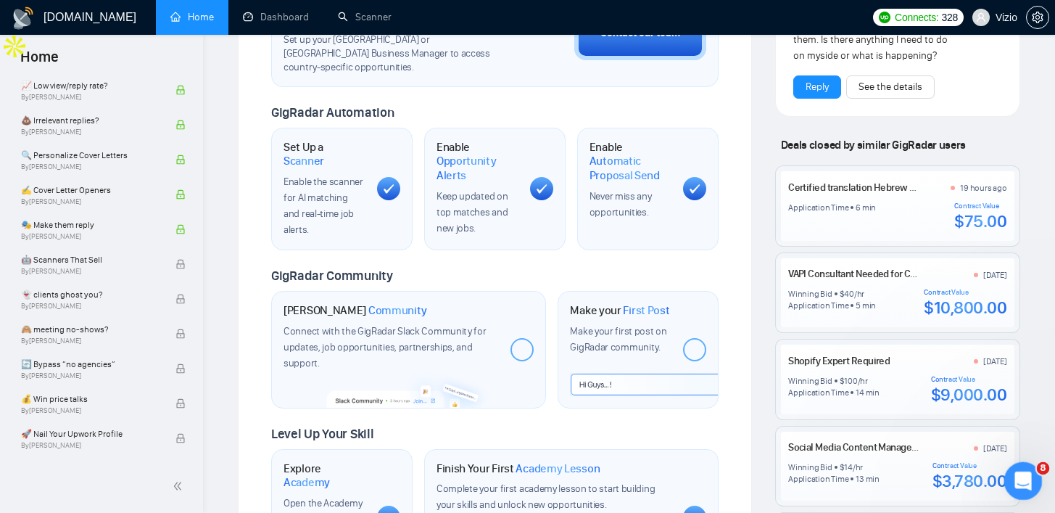
drag, startPoint x: 1026, startPoint y: 478, endPoint x: 1894, endPoint y: 772, distance: 916.8
click at [1027, 478] on icon "Open Intercom Messenger" at bounding box center [1022, 479] width 24 height 24
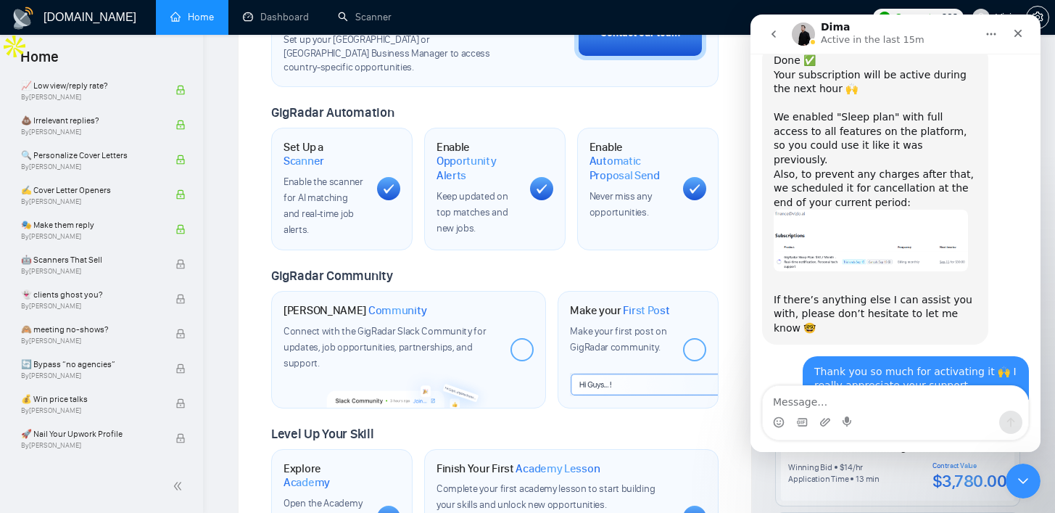
scroll to position [1030, 0]
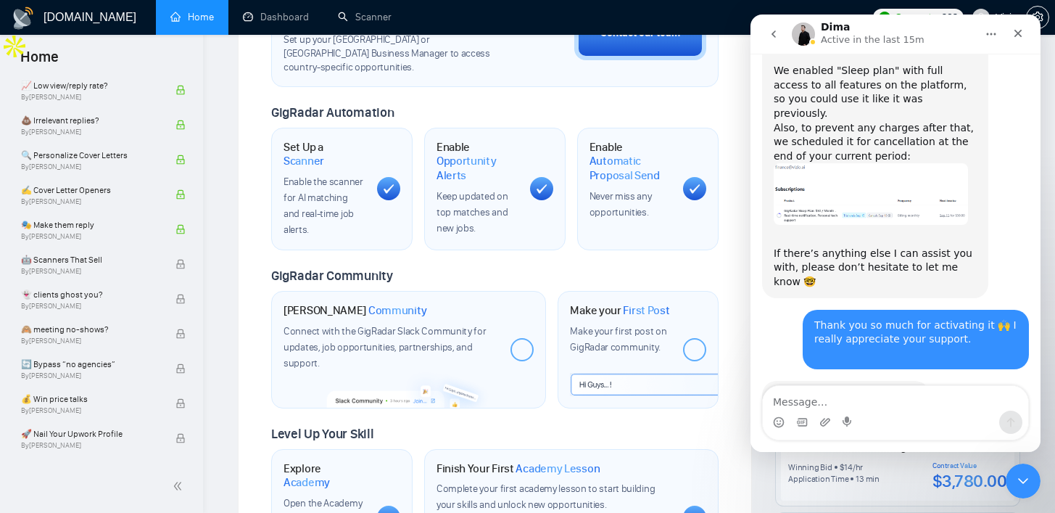
click at [822, 163] on img "Dima says…" at bounding box center [871, 194] width 194 height 62
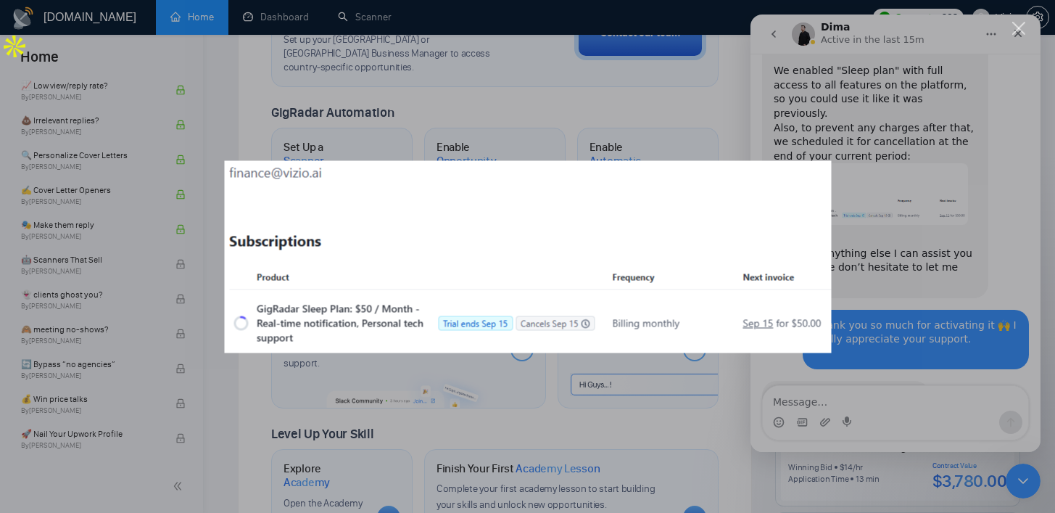
click at [822, 117] on div "Intercom messenger" at bounding box center [527, 256] width 1055 height 513
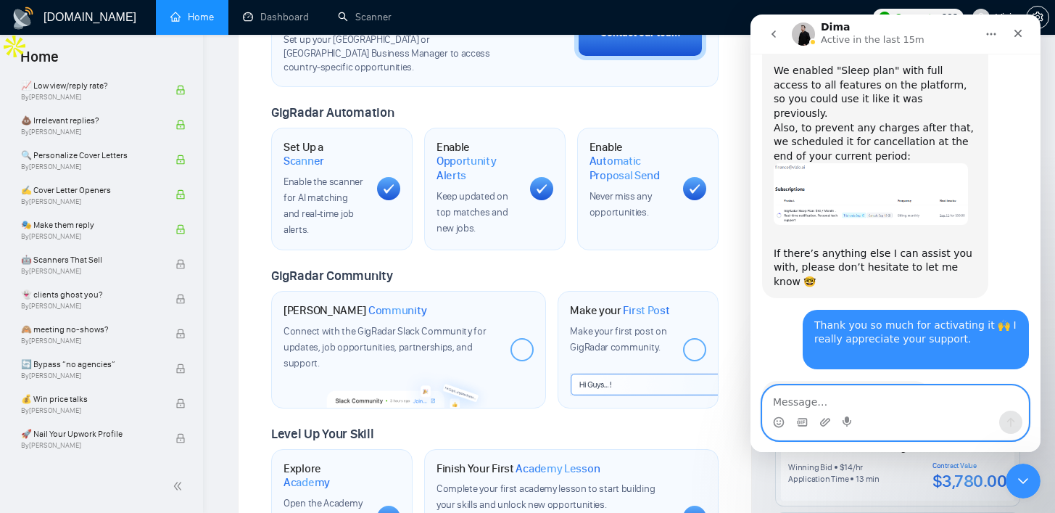
click at [837, 396] on textarea "Message…" at bounding box center [895, 398] width 265 height 25
click at [206, 177] on div "GigRadar.io Home Dashboard Scanner Connects: 328 Vizio Welcome to GigRadar We'r…" at bounding box center [629, 117] width 852 height 1227
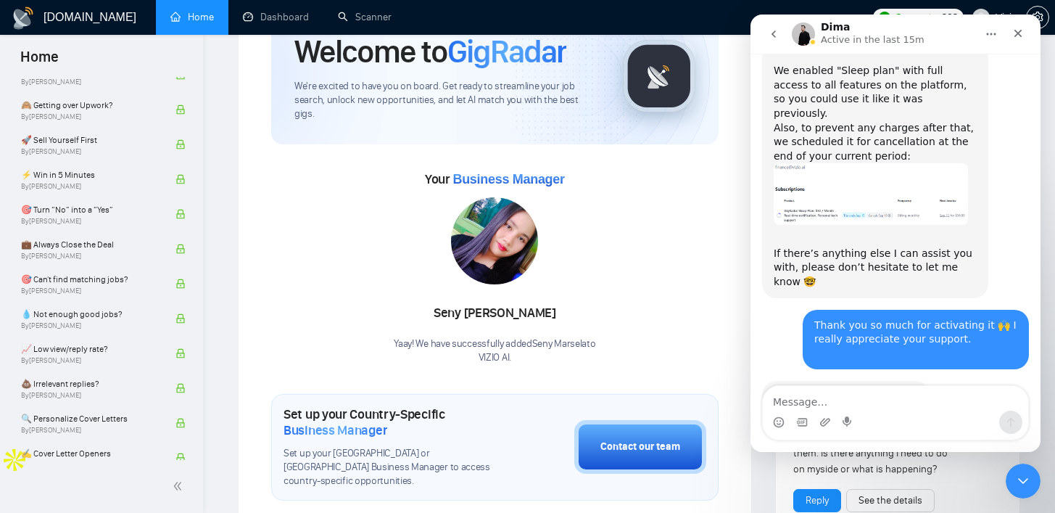
scroll to position [26, 0]
